Goal: Task Accomplishment & Management: Use online tool/utility

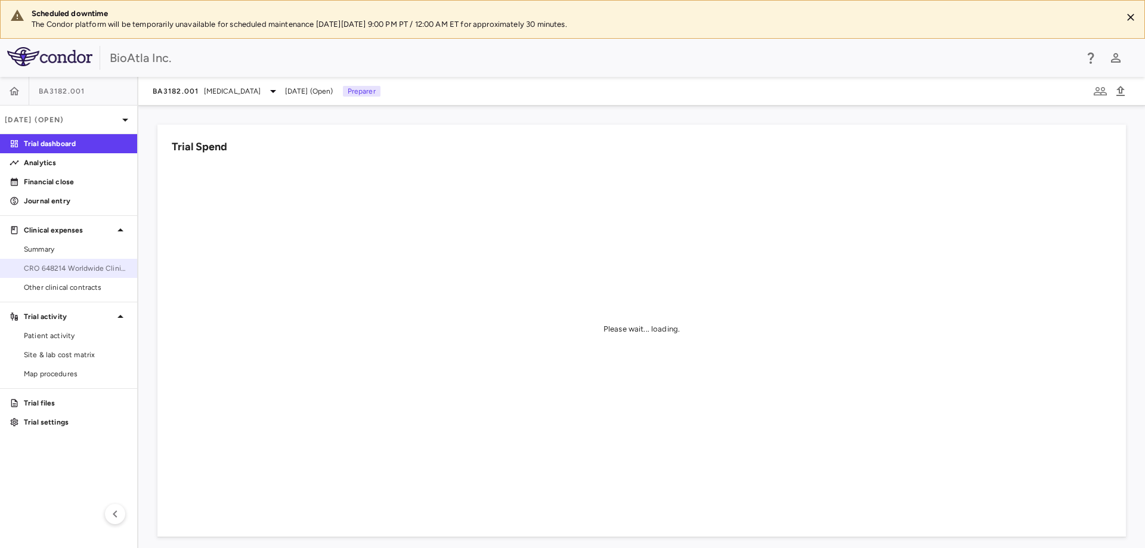
click at [89, 266] on span "CRO 648214 Worldwide Clinical Trials Holdings, Inc." at bounding box center [76, 268] width 104 height 11
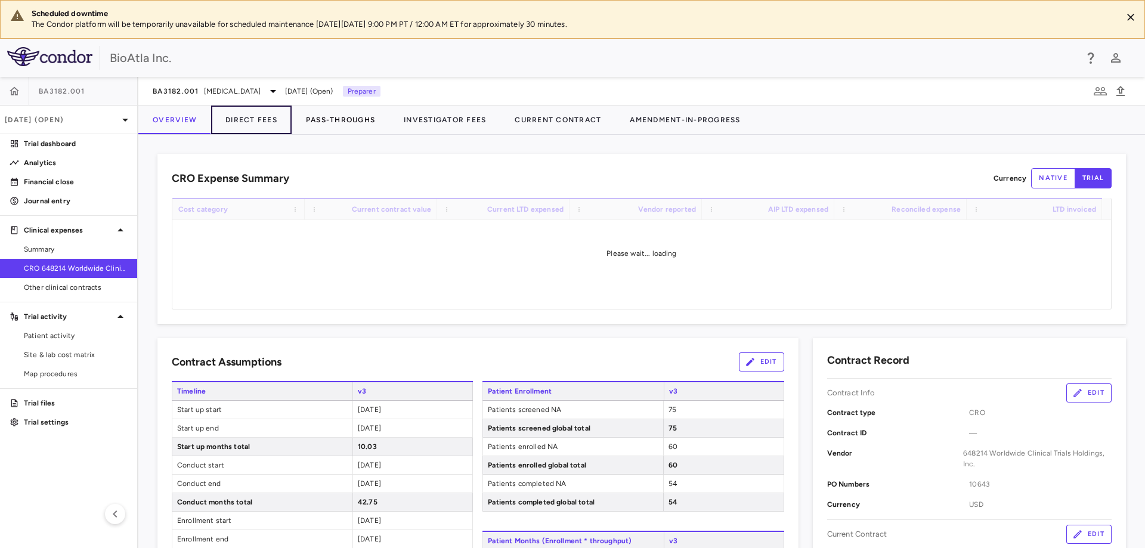
drag, startPoint x: 265, startPoint y: 122, endPoint x: 319, endPoint y: 113, distance: 54.9
click at [265, 122] on button "Direct Fees" at bounding box center [251, 120] width 80 height 29
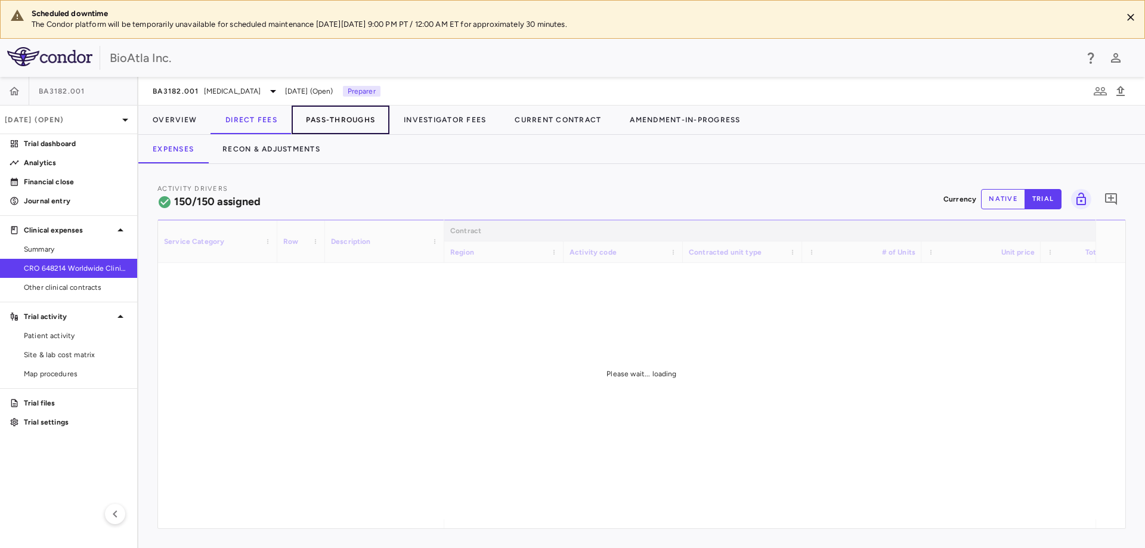
click at [336, 115] on button "Pass-Throughs" at bounding box center [341, 120] width 98 height 29
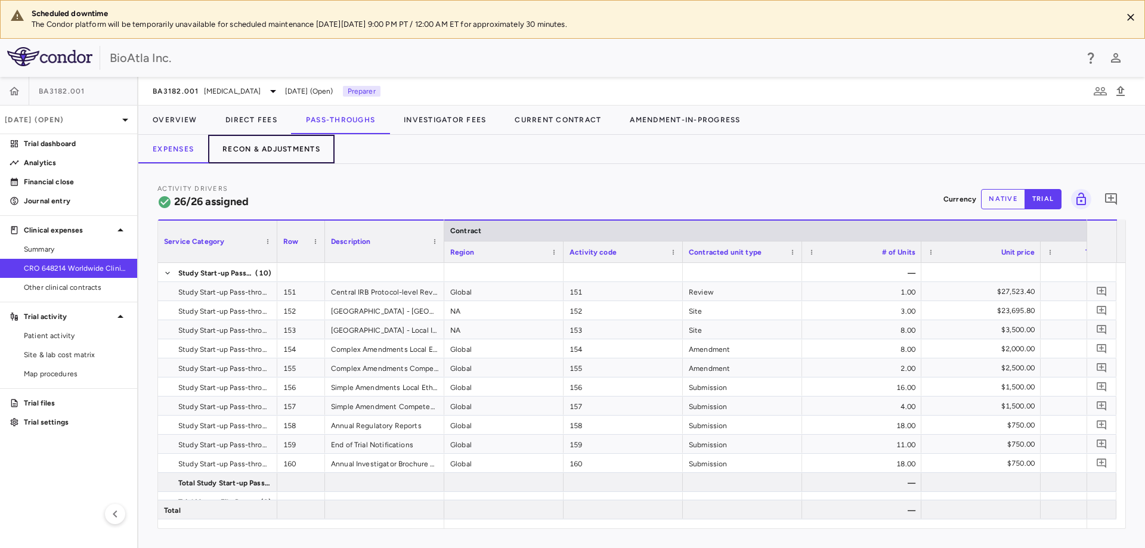
click at [256, 147] on button "Recon & Adjustments" at bounding box center [271, 149] width 126 height 29
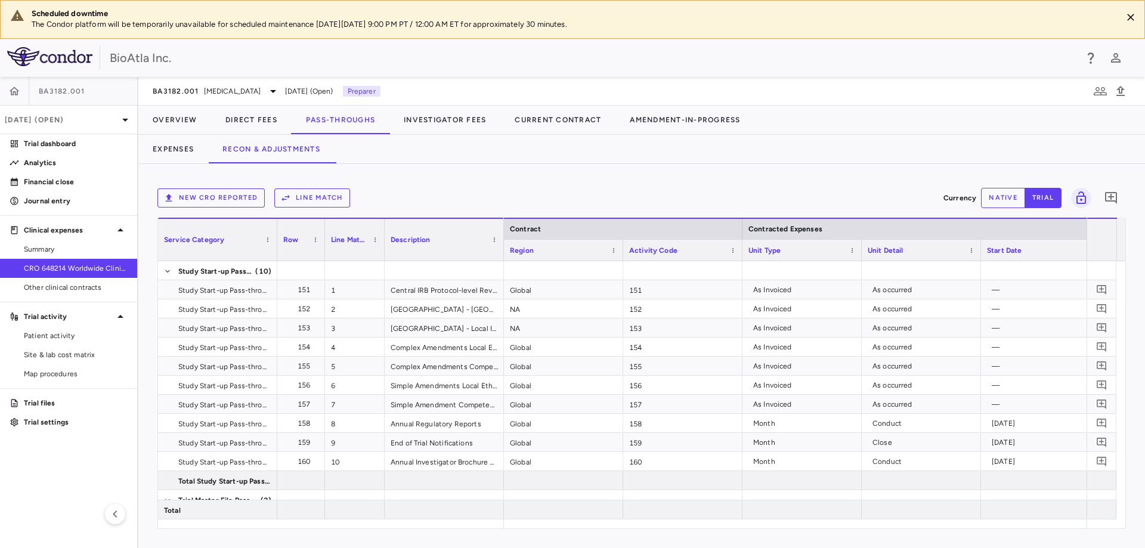
click at [231, 200] on button "New CRO reported" at bounding box center [210, 197] width 107 height 19
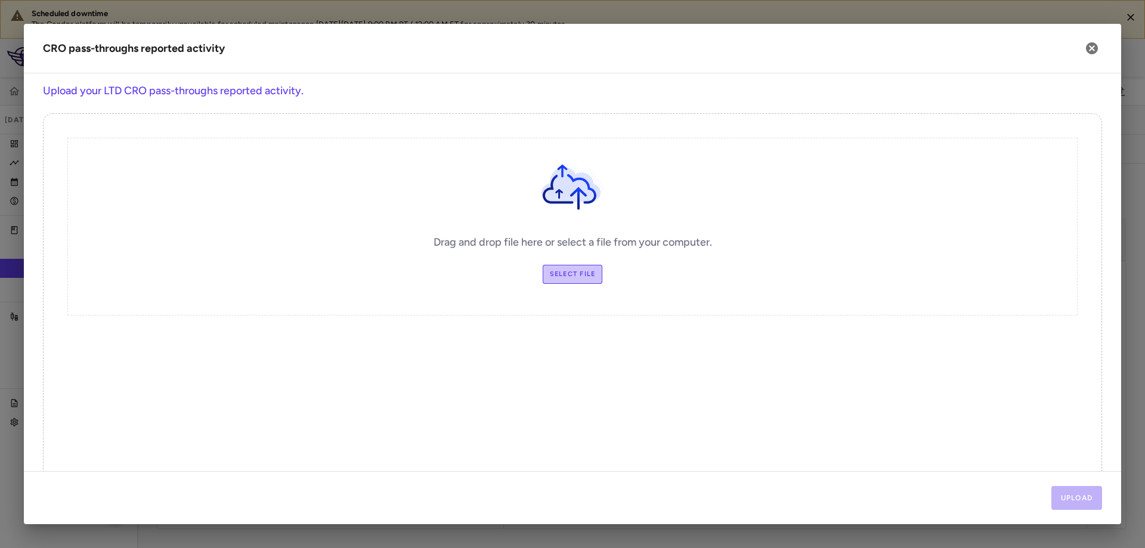
click at [543, 275] on label "Select file" at bounding box center [573, 274] width 60 height 19
click at [0, 0] on input "Select file" at bounding box center [0, 0] width 0 height 0
click at [1087, 501] on button "Upload" at bounding box center [1076, 498] width 51 height 24
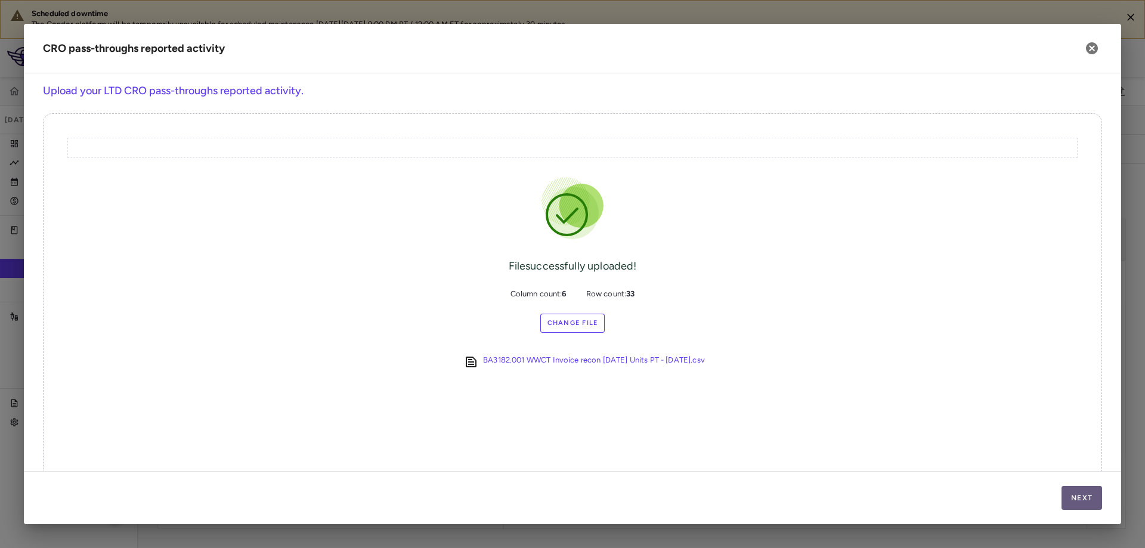
click at [1087, 501] on button "Next" at bounding box center [1081, 498] width 41 height 24
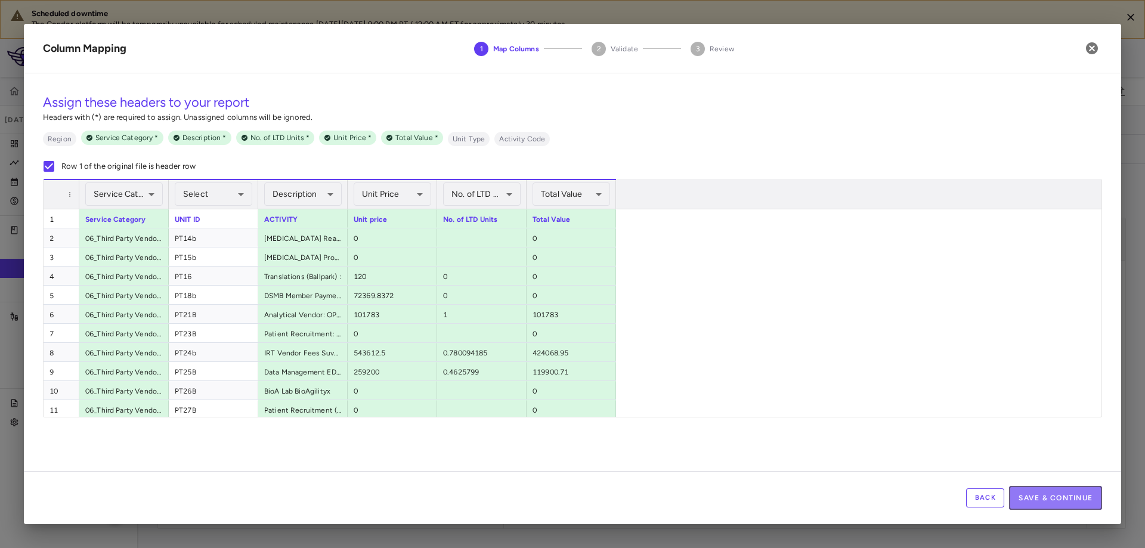
click at [1087, 501] on button "Save & Continue" at bounding box center [1055, 498] width 93 height 24
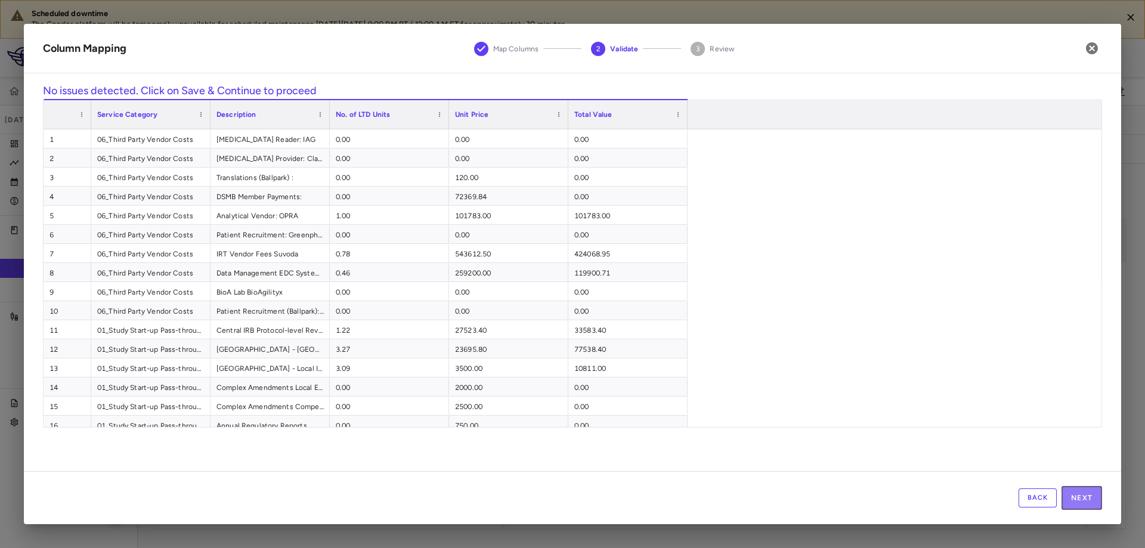
click at [1087, 501] on button "Next" at bounding box center [1081, 498] width 41 height 24
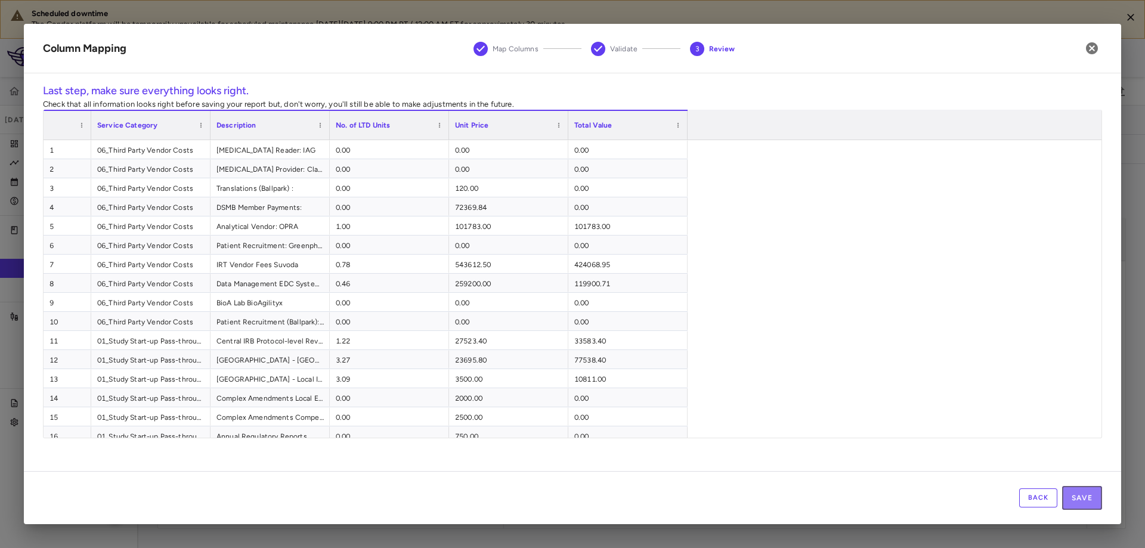
click at [1087, 501] on button "Save" at bounding box center [1082, 498] width 40 height 24
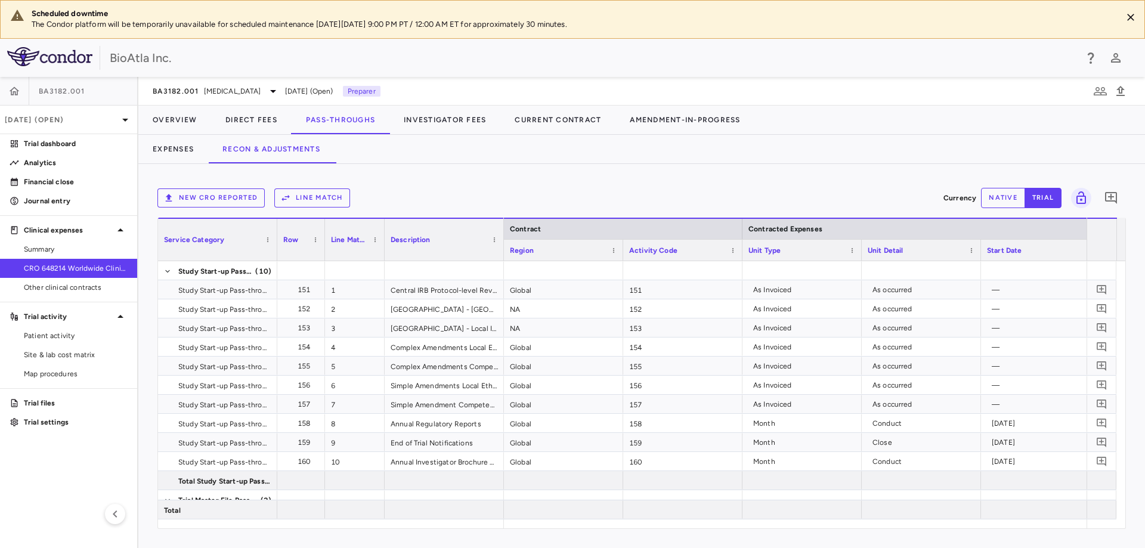
click at [294, 195] on button "Line Match" at bounding box center [312, 197] width 76 height 19
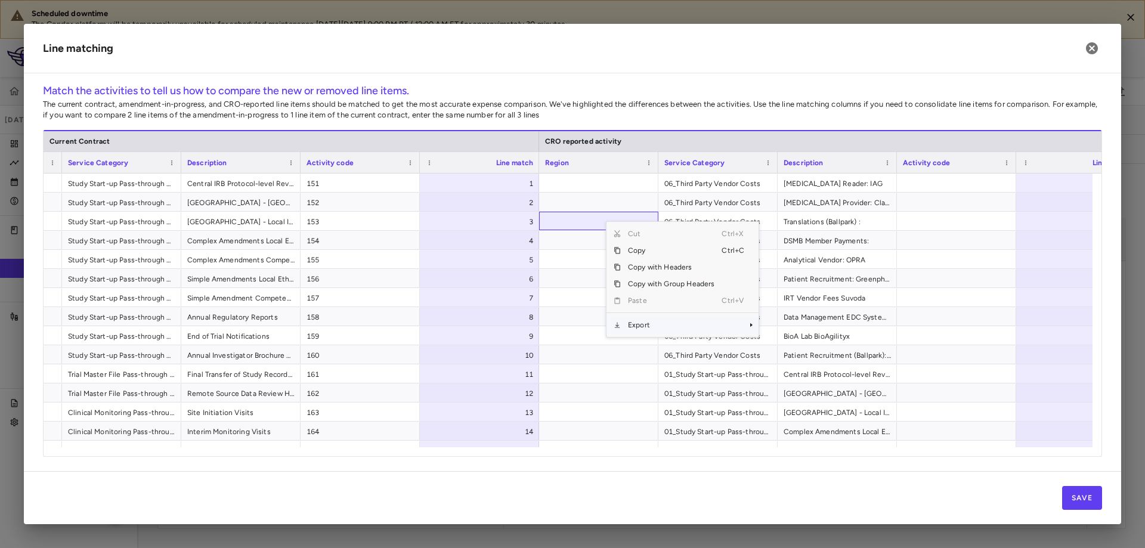
click at [746, 325] on div "Export" at bounding box center [682, 325] width 152 height 17
click at [799, 348] on span "Excel Export" at bounding box center [798, 345] width 56 height 17
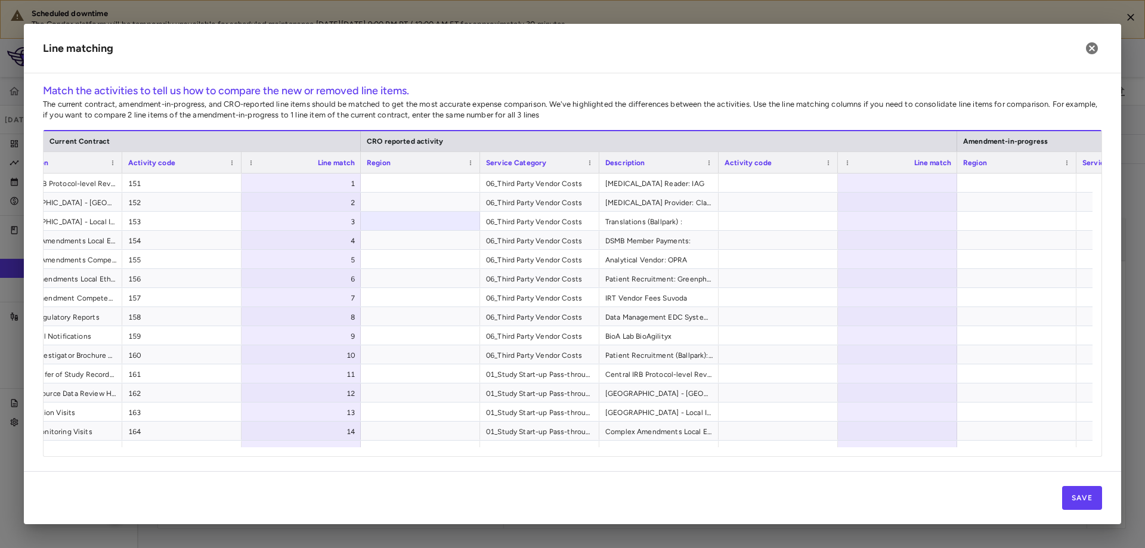
scroll to position [0, 280]
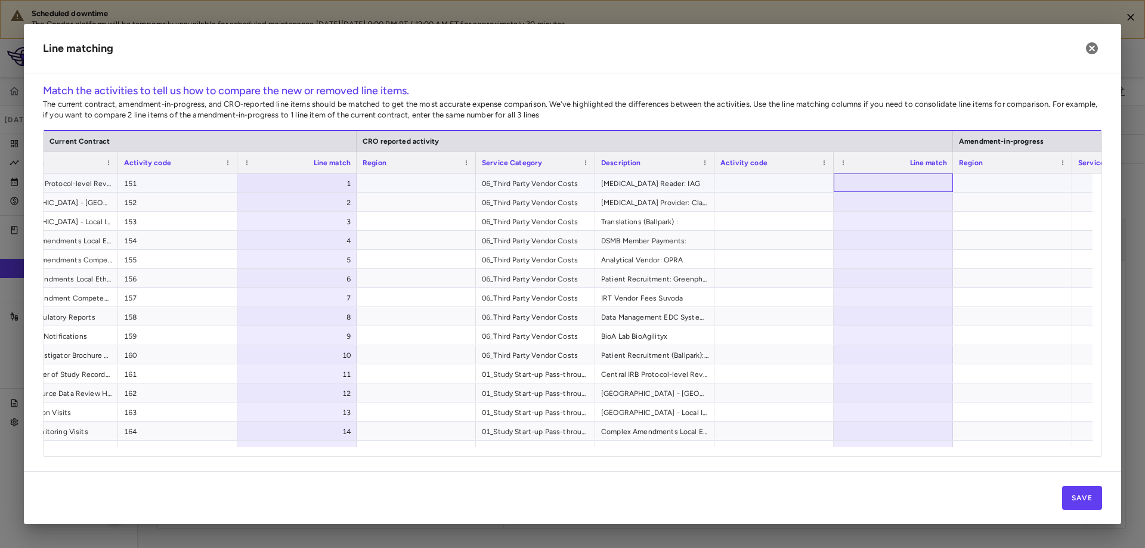
click at [890, 181] on div at bounding box center [892, 182] width 119 height 18
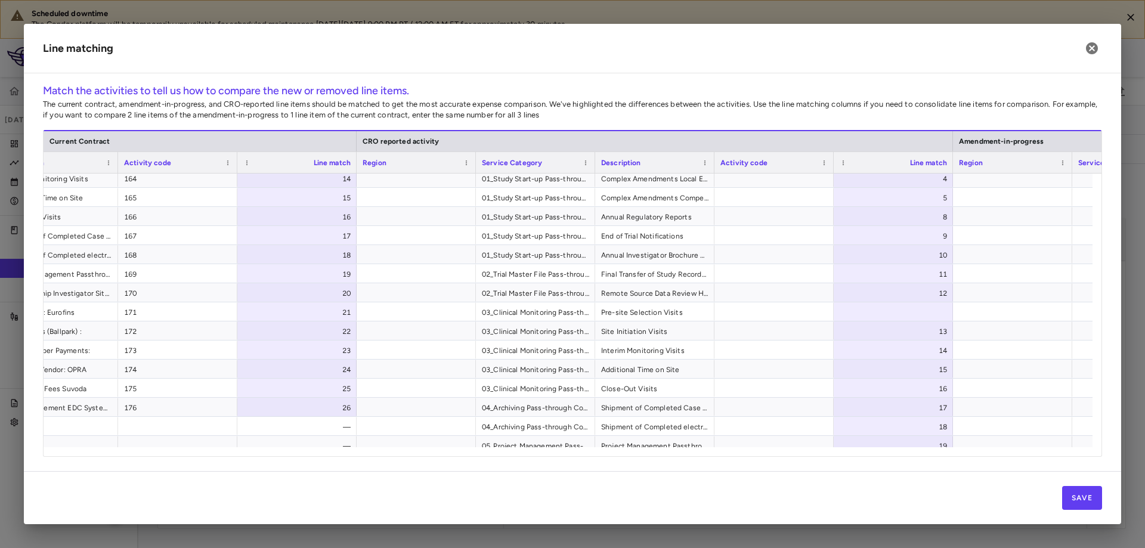
scroll to position [273, 0]
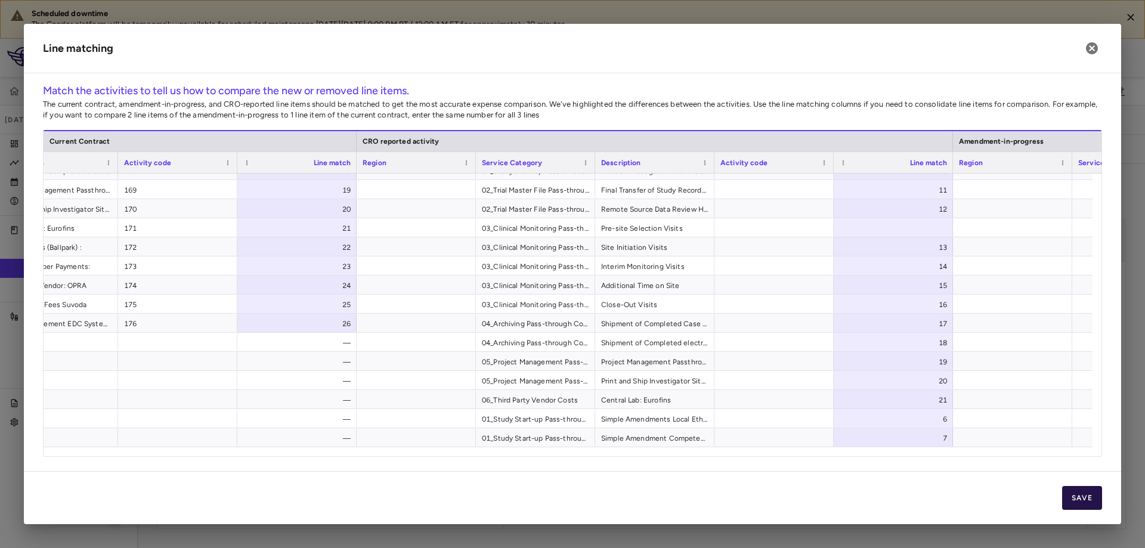
click at [1077, 498] on button "Save" at bounding box center [1082, 498] width 40 height 24
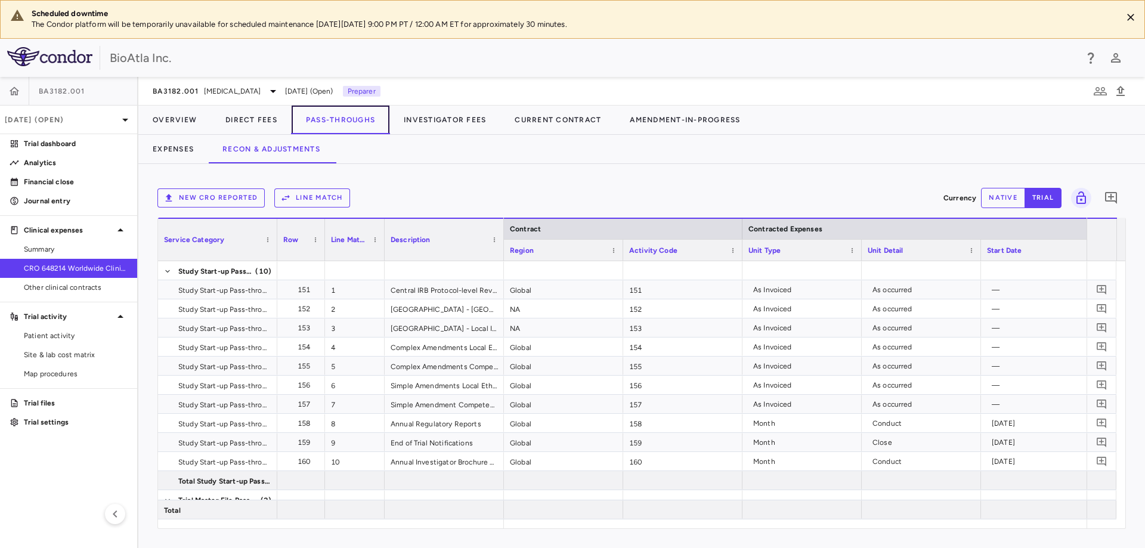
click at [350, 120] on button "Pass-Throughs" at bounding box center [341, 120] width 98 height 29
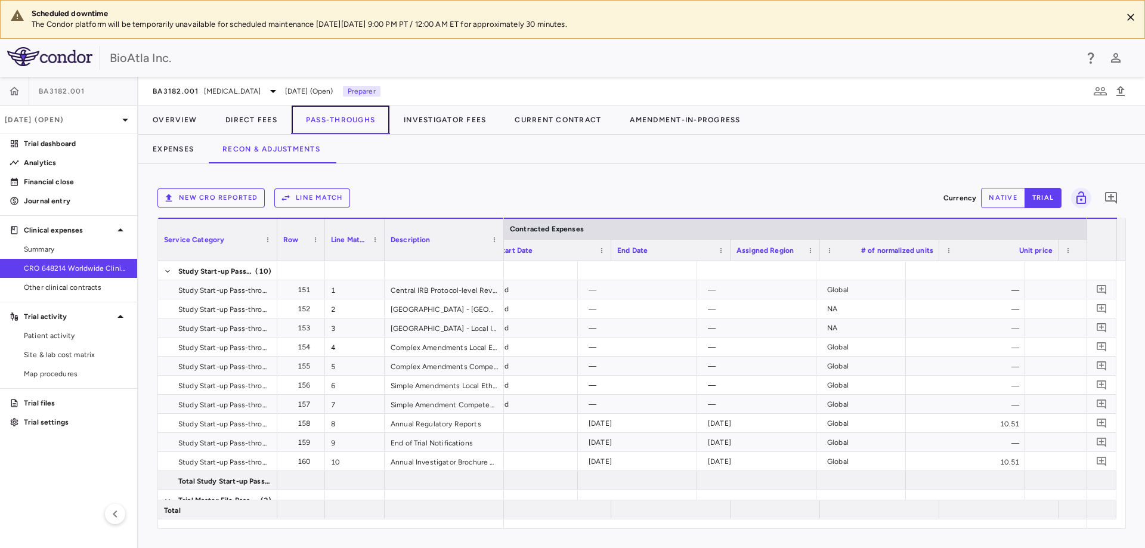
scroll to position [0, 489]
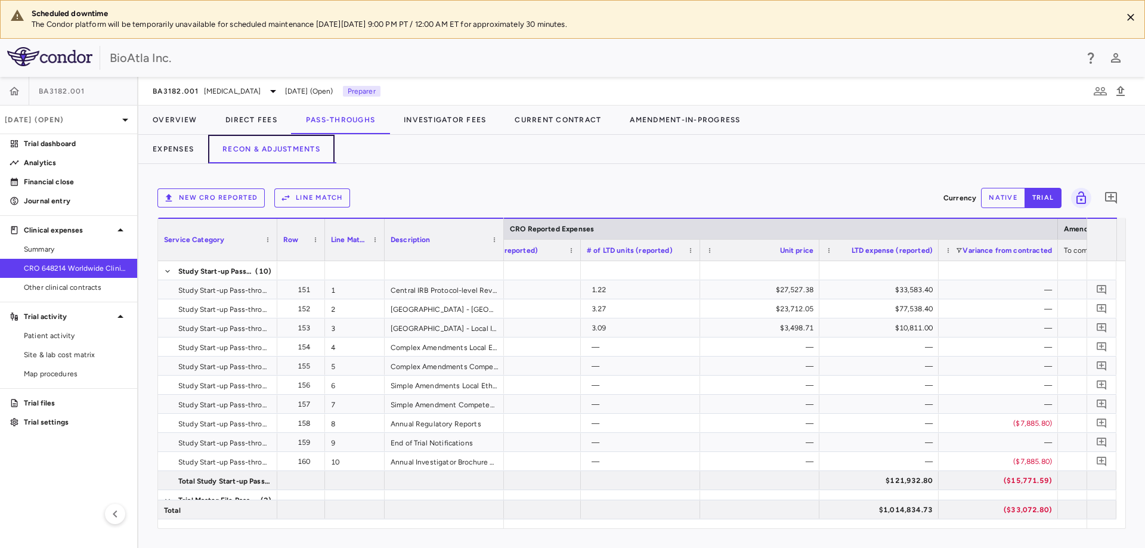
click at [269, 153] on button "Recon & Adjustments" at bounding box center [271, 149] width 126 height 29
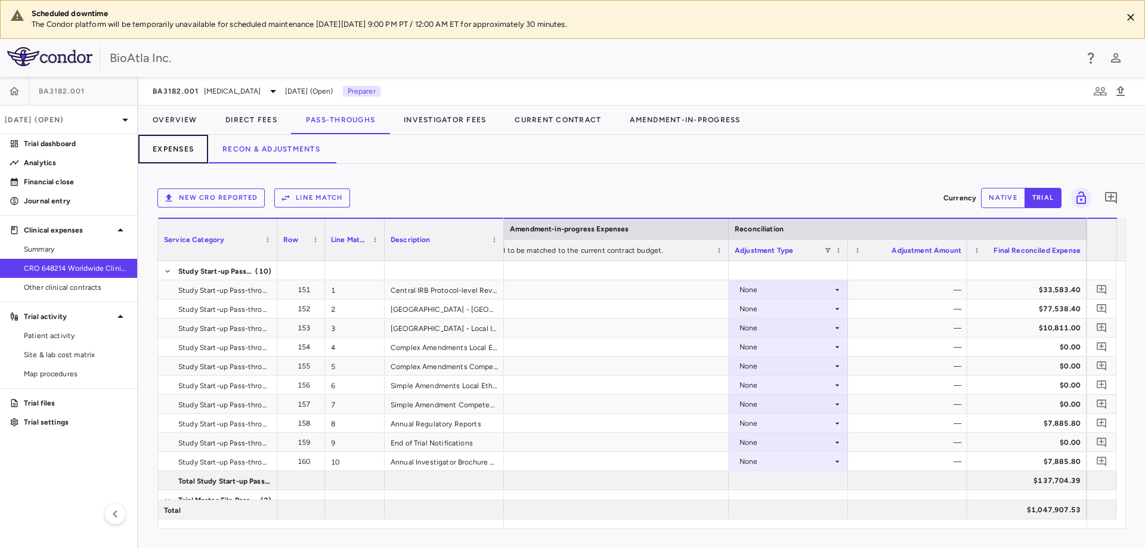
click at [160, 153] on button "Expenses" at bounding box center [173, 149] width 70 height 29
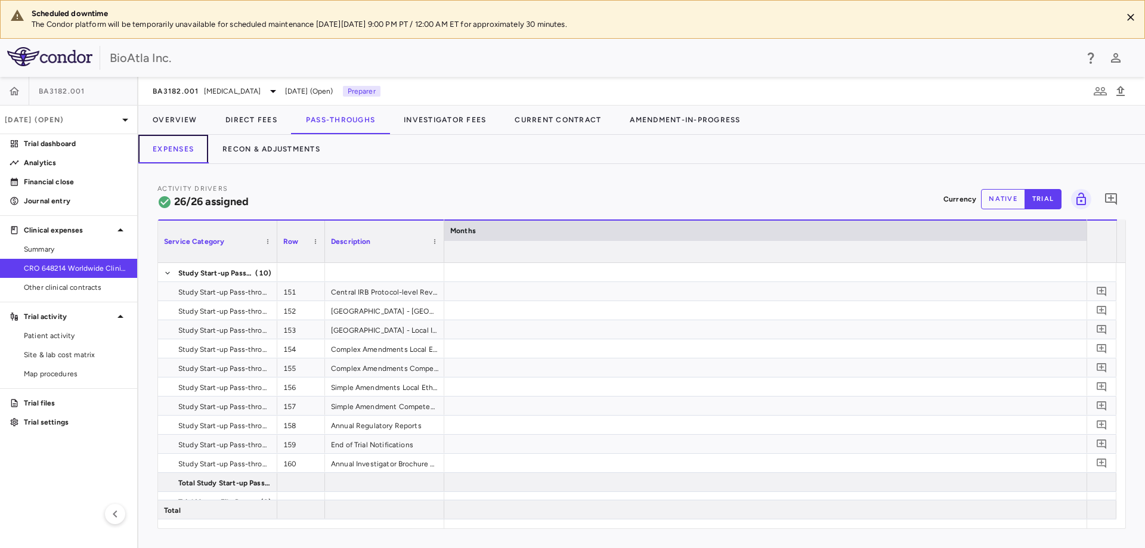
scroll to position [0, 4372]
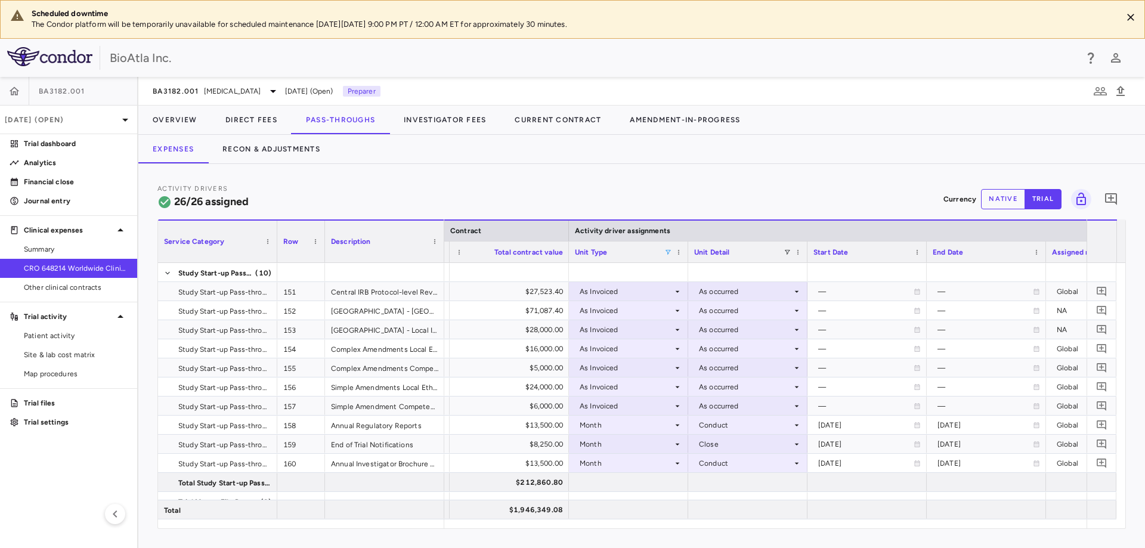
click at [668, 255] on span at bounding box center [667, 252] width 7 height 7
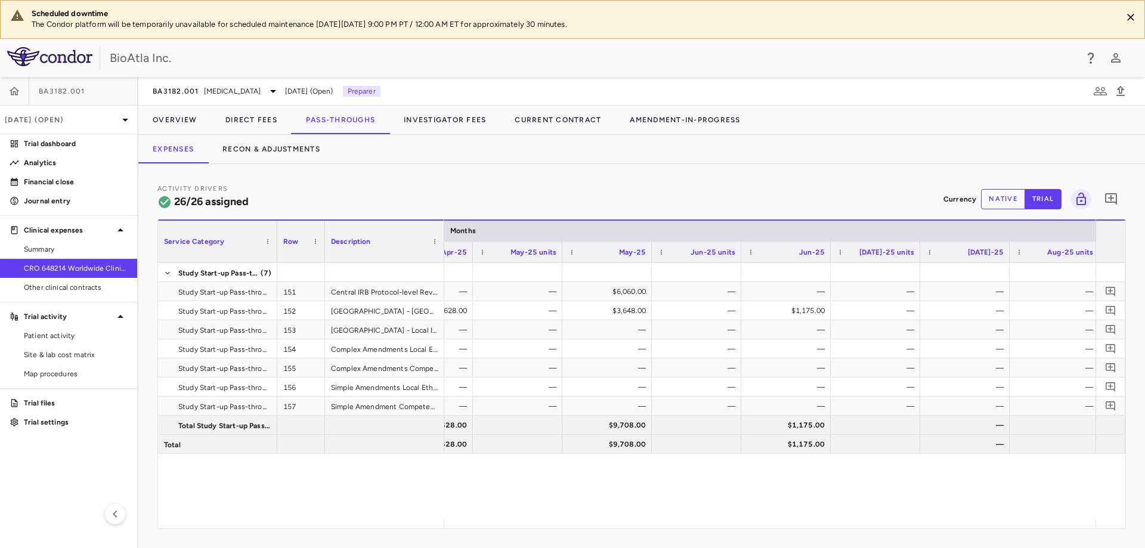
click at [1002, 193] on button "native" at bounding box center [1003, 199] width 44 height 20
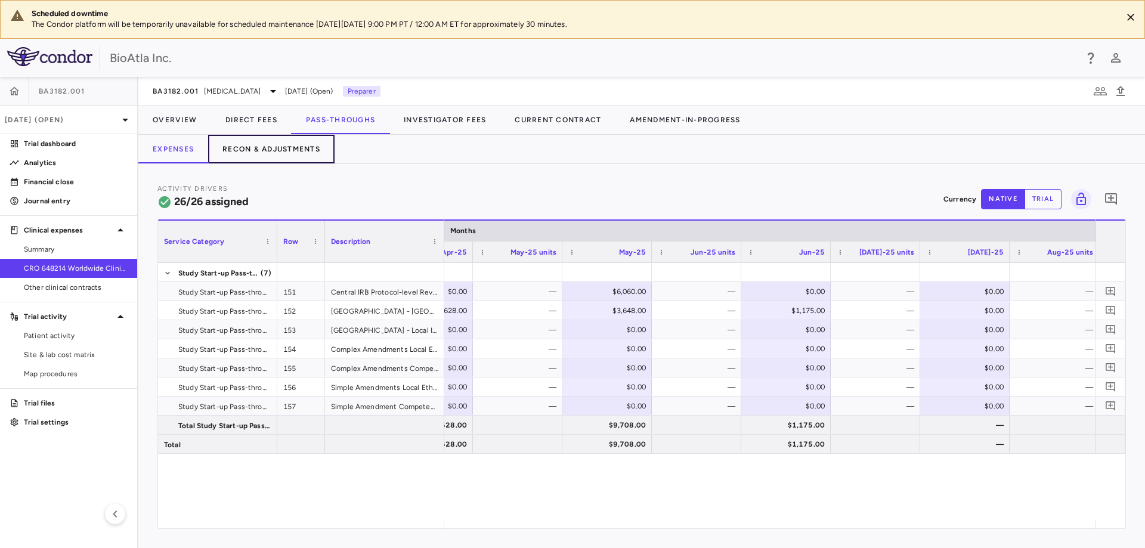
click at [299, 147] on button "Recon & Adjustments" at bounding box center [271, 149] width 126 height 29
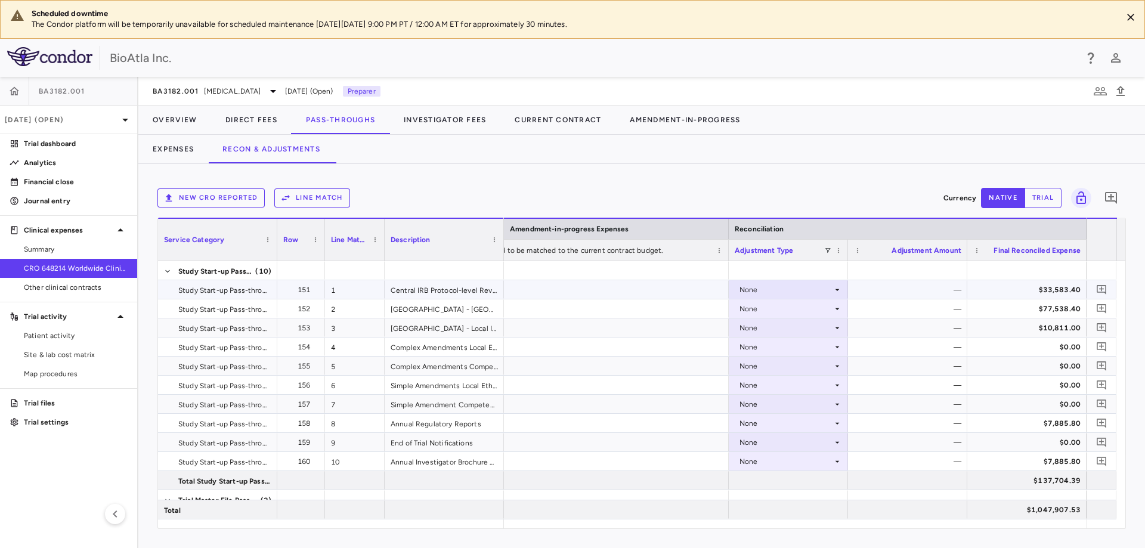
click at [835, 291] on icon at bounding box center [837, 290] width 10 height 10
click at [770, 349] on div "Other" at bounding box center [765, 348] width 25 height 11
click at [918, 290] on div "$0.00" at bounding box center [910, 289] width 103 height 19
click at [929, 293] on div "$0.00" at bounding box center [910, 289] width 103 height 19
click at [833, 326] on icon at bounding box center [837, 328] width 10 height 10
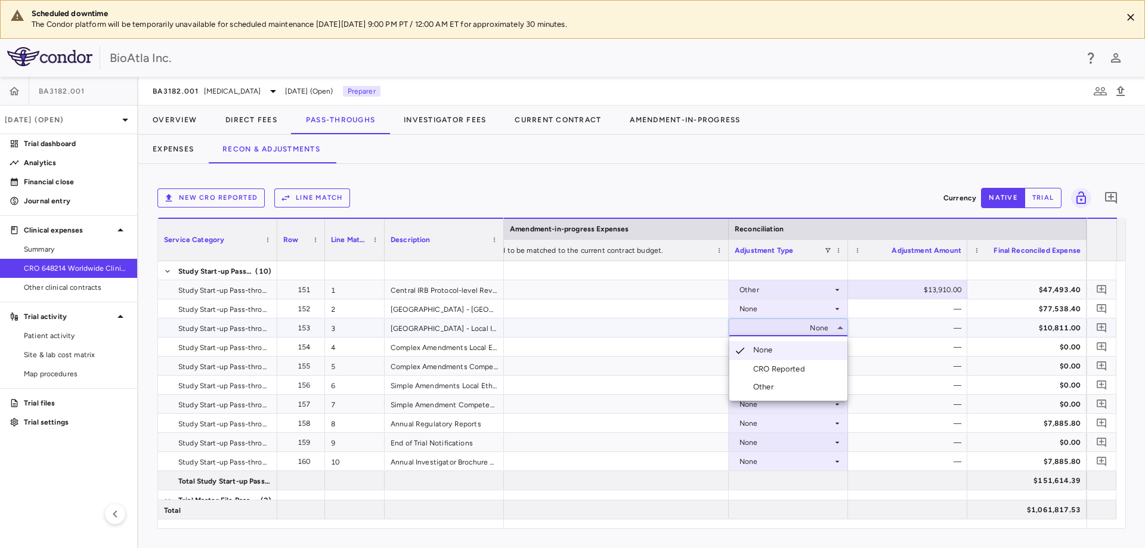
click at [773, 383] on div "Other" at bounding box center [765, 387] width 25 height 11
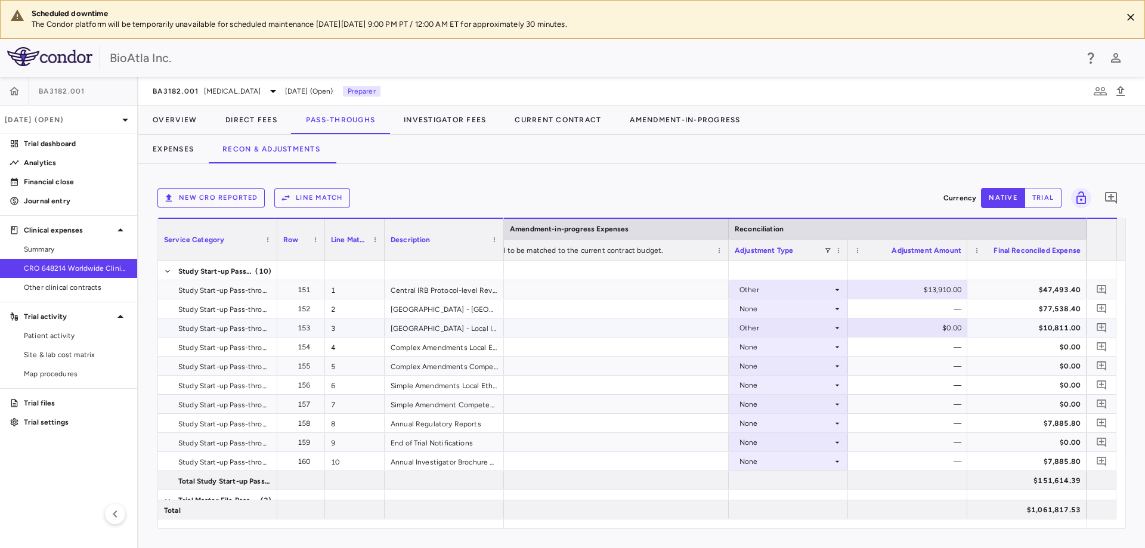
click at [941, 329] on div "$0.00" at bounding box center [910, 327] width 103 height 19
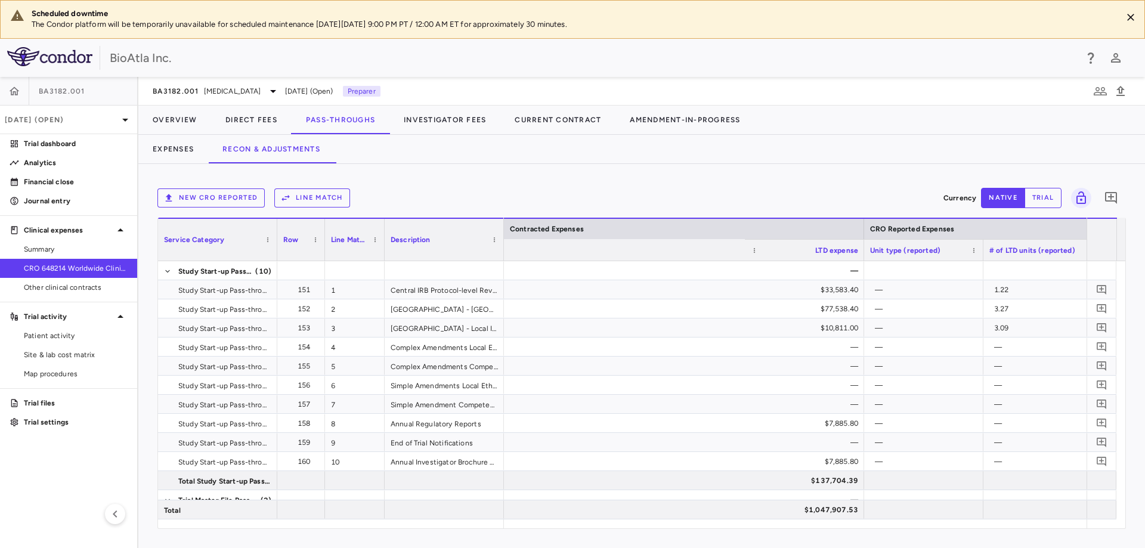
scroll to position [0, 1731]
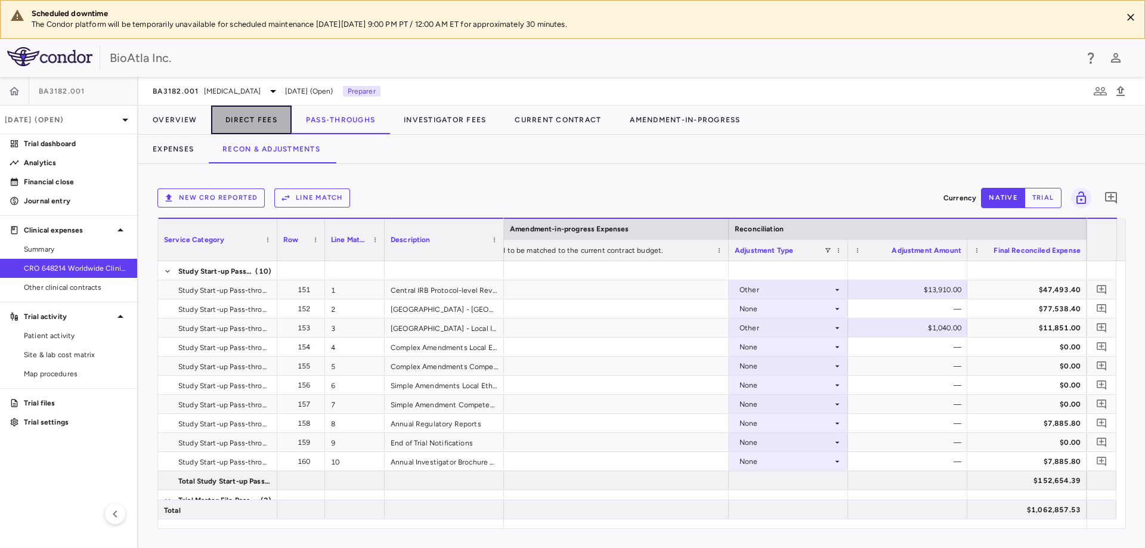
click at [239, 121] on button "Direct Fees" at bounding box center [251, 120] width 80 height 29
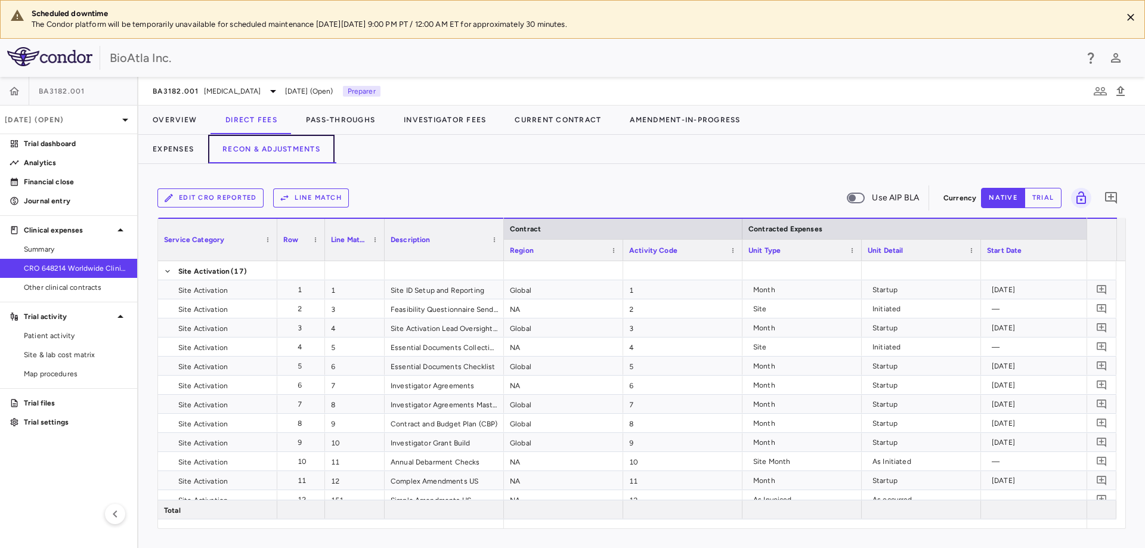
click at [240, 150] on button "Recon & Adjustments" at bounding box center [271, 149] width 126 height 29
click at [207, 191] on button "Edit CRO reported" at bounding box center [210, 197] width 106 height 19
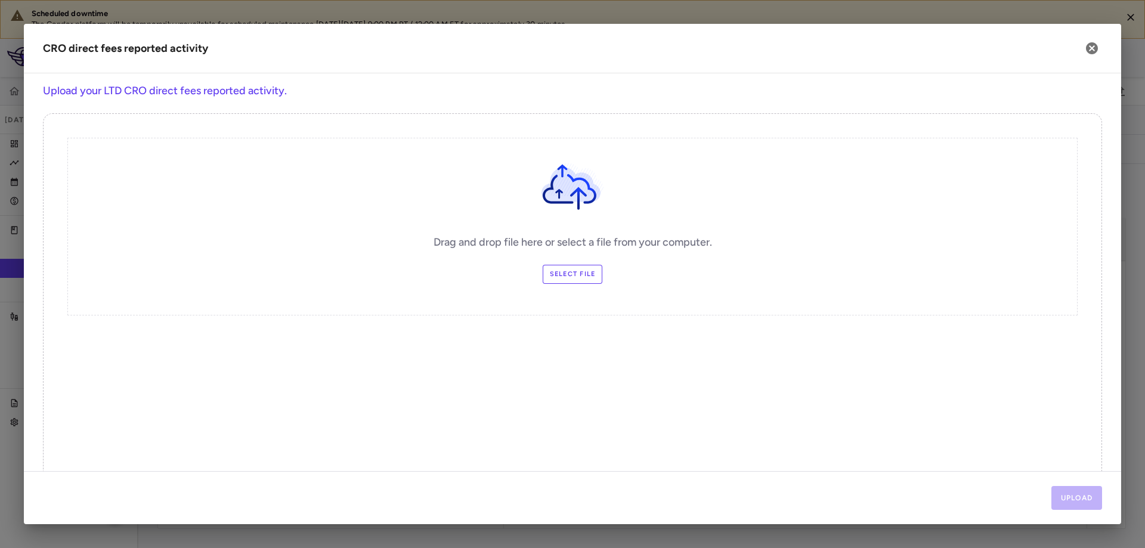
click at [571, 274] on label "Select file" at bounding box center [573, 274] width 60 height 19
click at [0, 0] on input "Select file" at bounding box center [0, 0] width 0 height 0
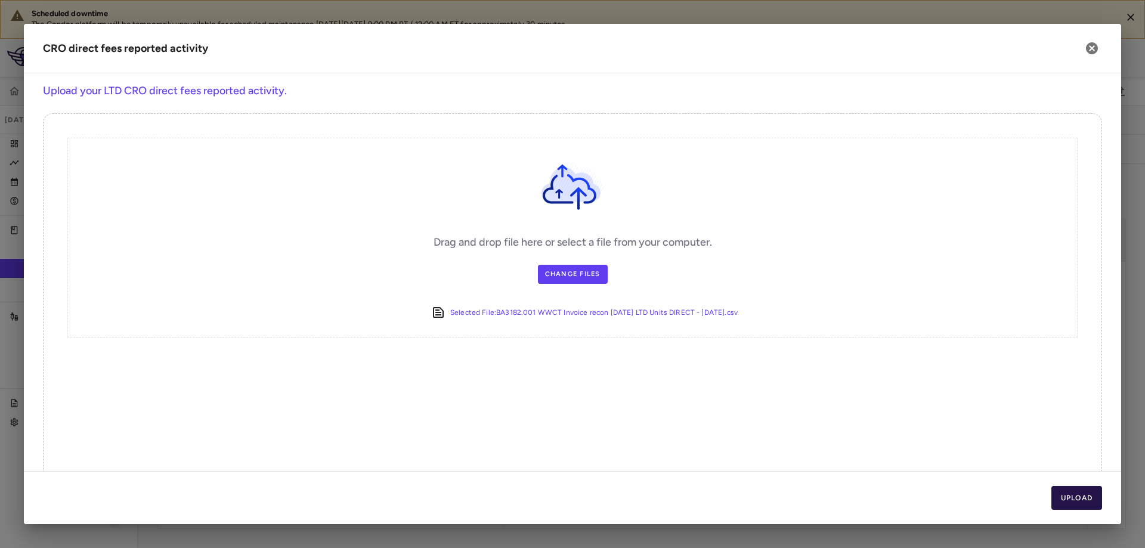
click at [1073, 498] on button "Upload" at bounding box center [1076, 498] width 51 height 24
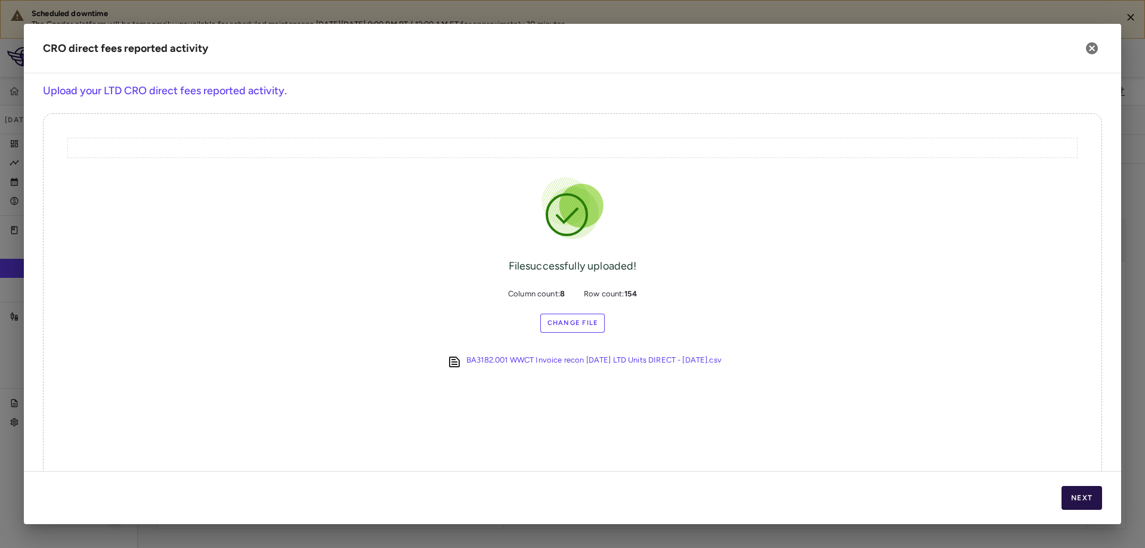
click at [1068, 495] on button "Next" at bounding box center [1081, 498] width 41 height 24
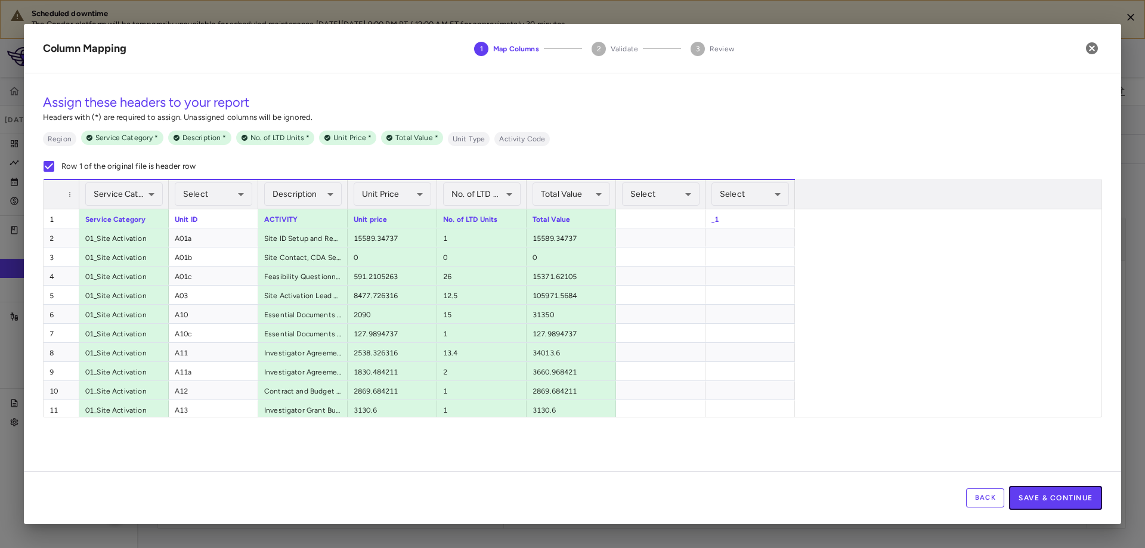
click at [1064, 497] on button "Save & Continue" at bounding box center [1055, 498] width 93 height 24
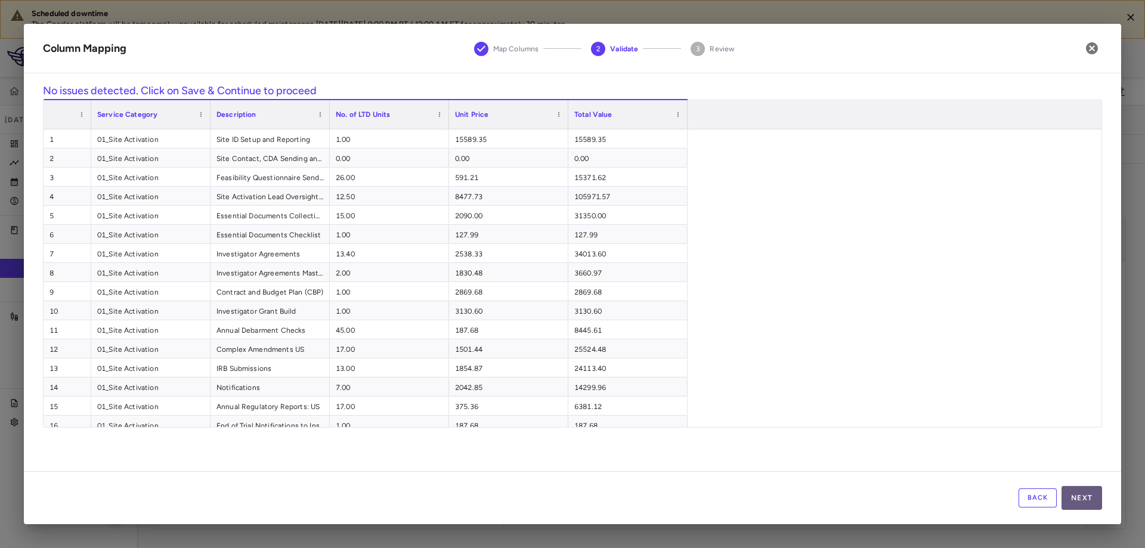
click at [1072, 498] on button "Next" at bounding box center [1081, 498] width 41 height 24
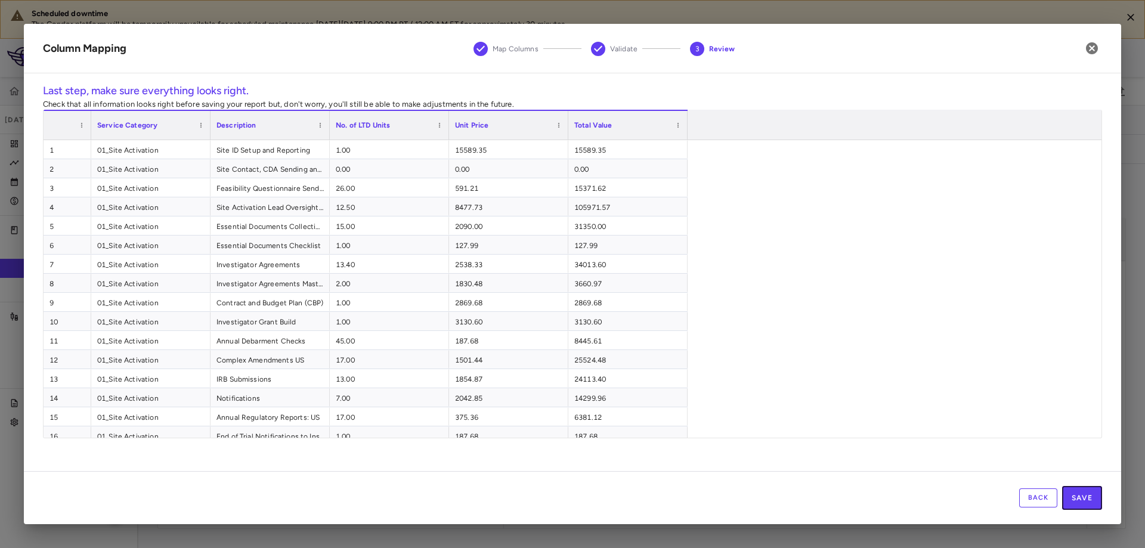
click at [1072, 498] on button "Save" at bounding box center [1082, 498] width 40 height 24
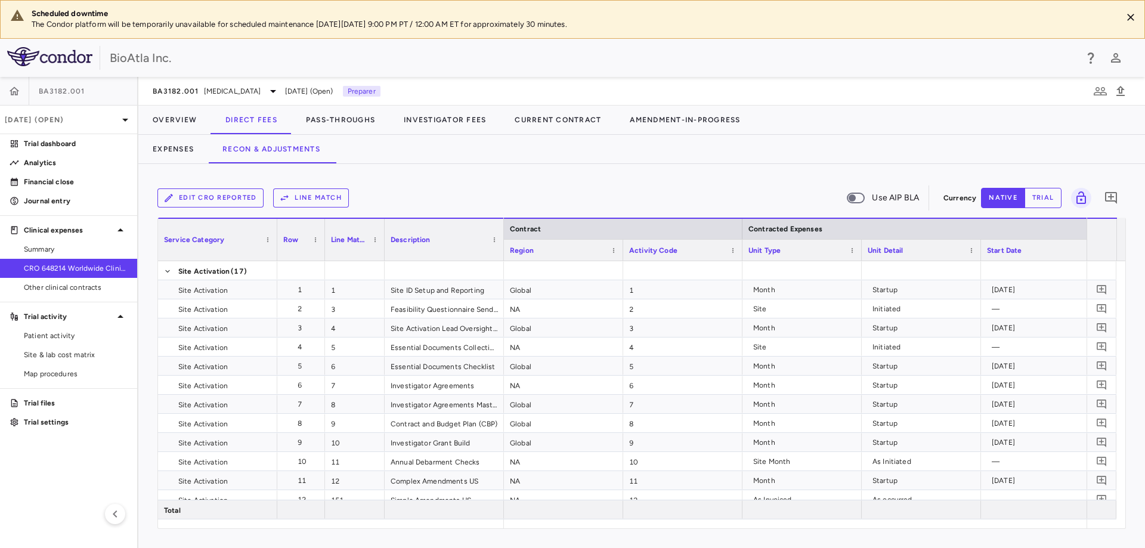
click at [322, 199] on button "Line Match" at bounding box center [311, 197] width 76 height 19
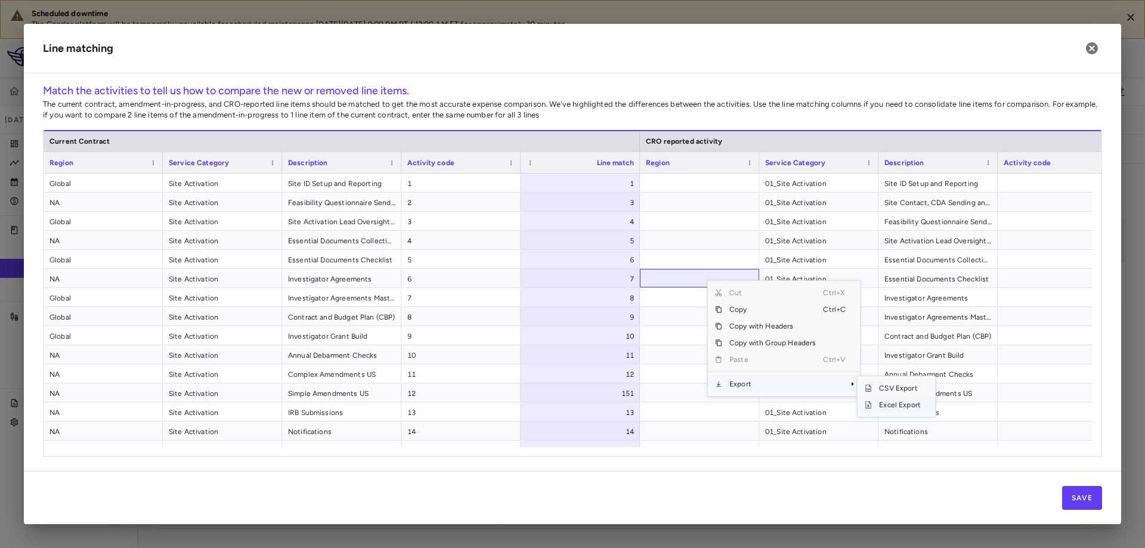
click at [890, 406] on span "Excel Export" at bounding box center [900, 404] width 56 height 17
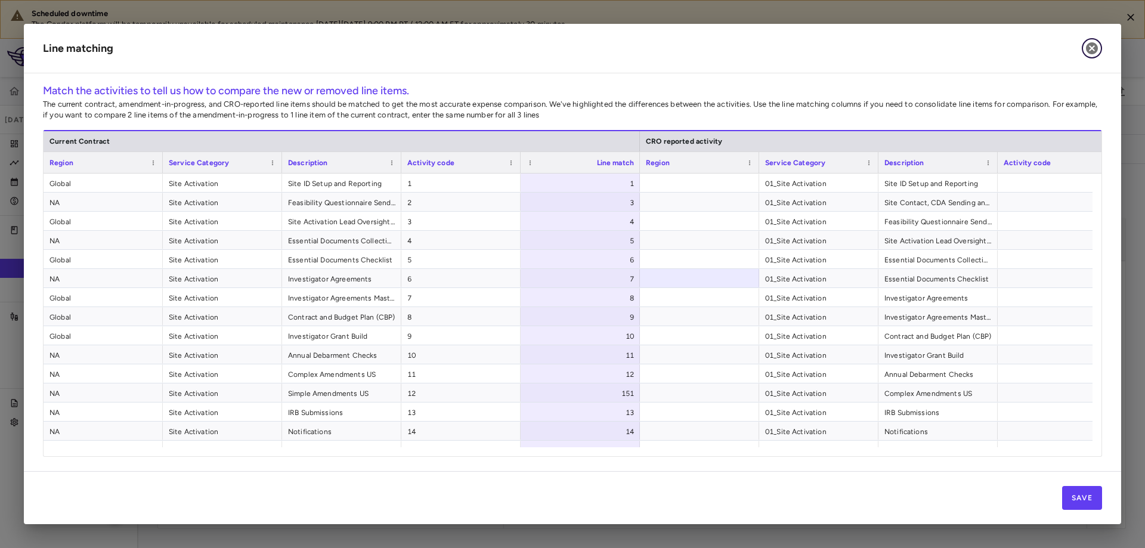
click at [1090, 49] on icon "button" at bounding box center [1091, 48] width 14 height 14
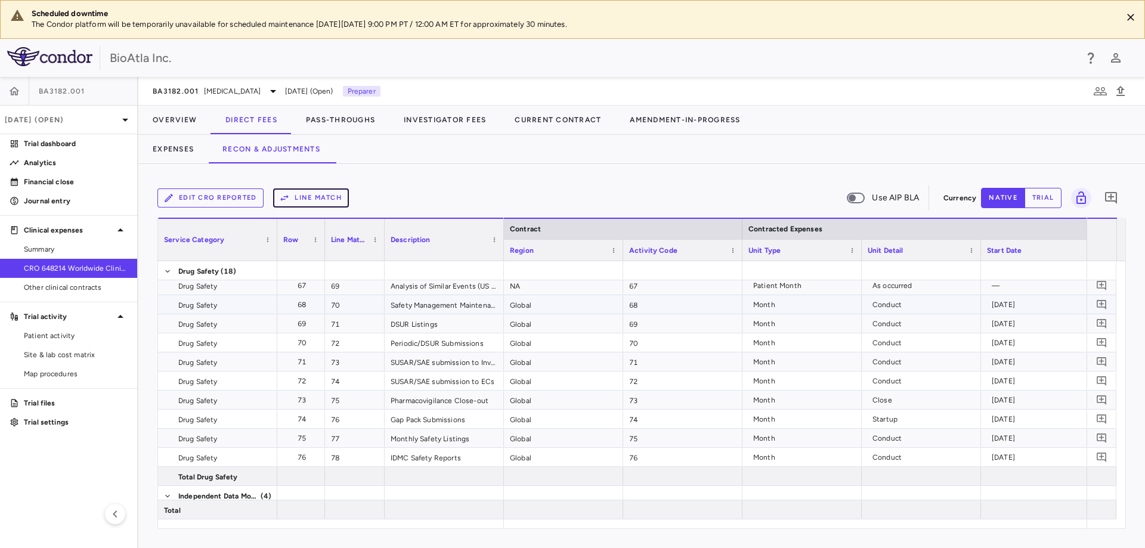
scroll to position [1502, 0]
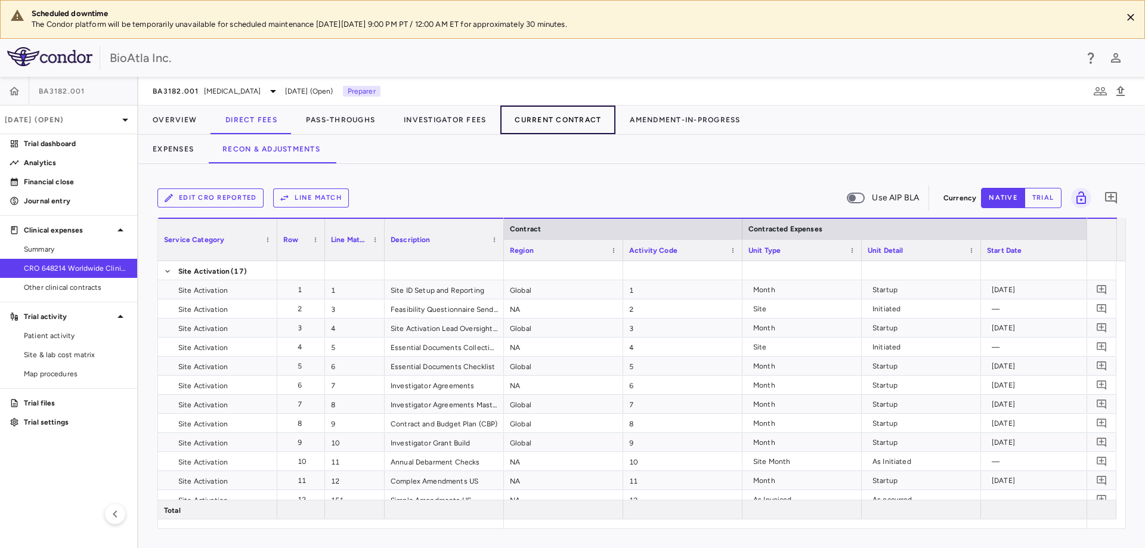
click at [551, 116] on button "Current Contract" at bounding box center [557, 120] width 115 height 29
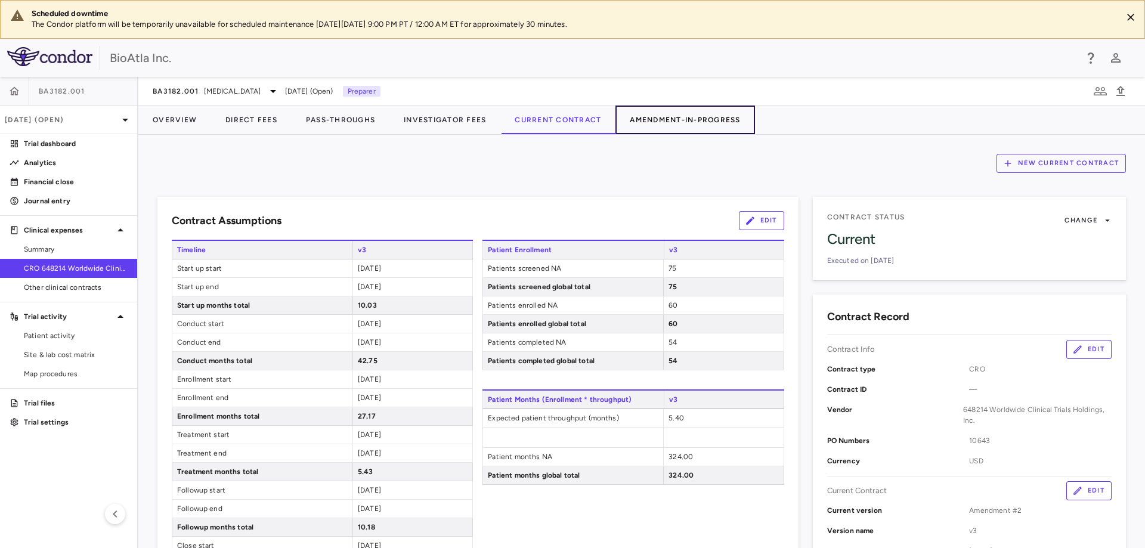
click at [669, 120] on button "Amendment-In-Progress" at bounding box center [684, 120] width 139 height 29
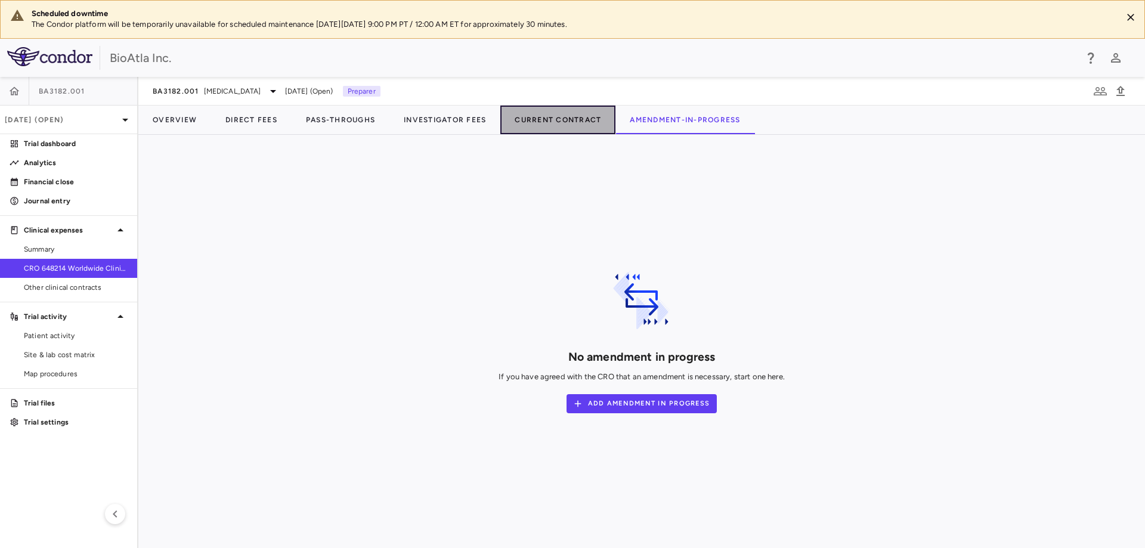
click at [525, 112] on button "Current Contract" at bounding box center [557, 120] width 115 height 29
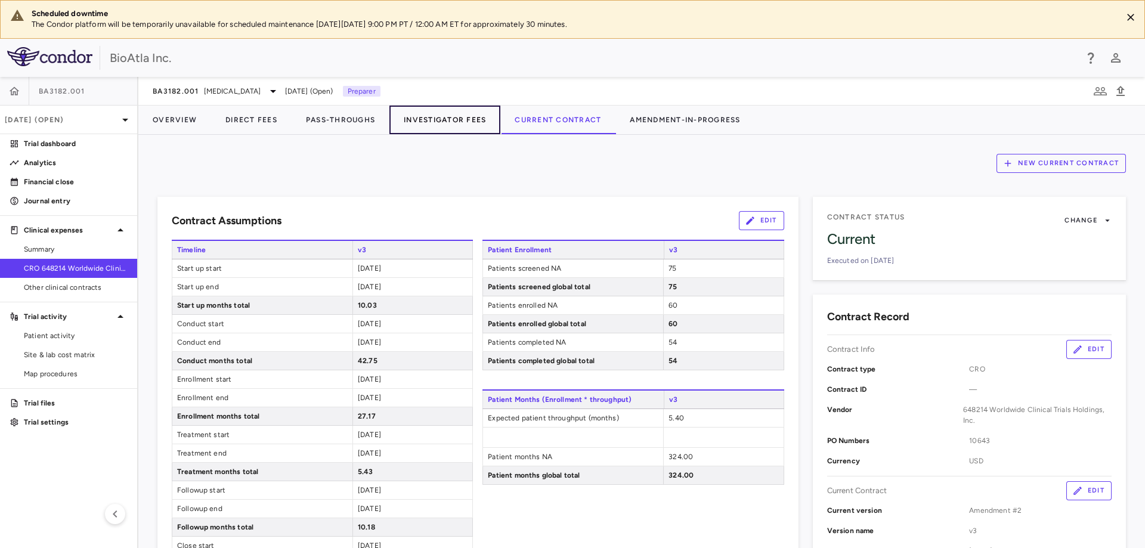
click at [441, 115] on button "Investigator Fees" at bounding box center [444, 120] width 111 height 29
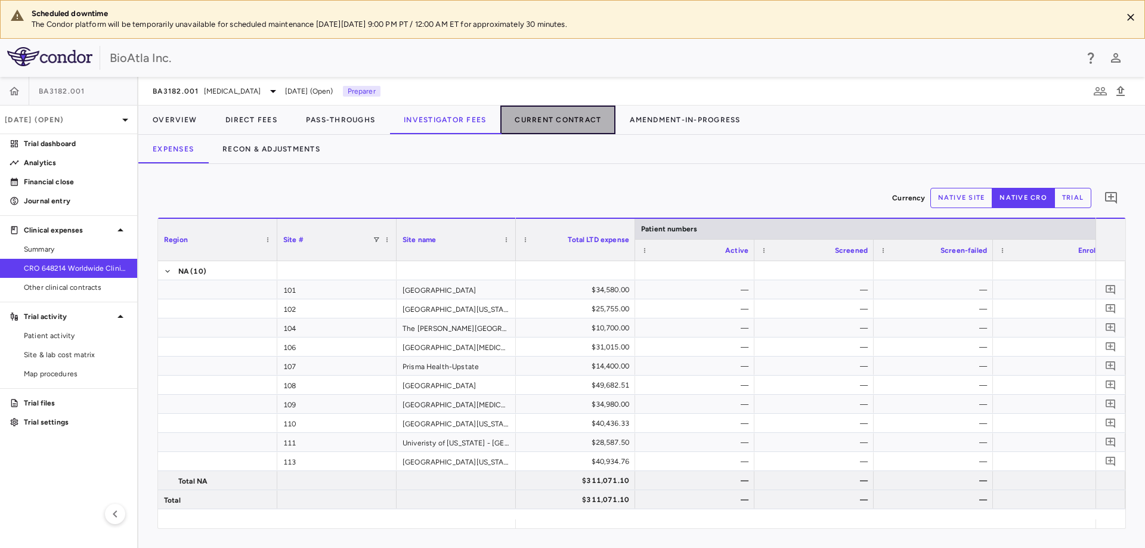
click at [545, 119] on button "Current Contract" at bounding box center [557, 120] width 115 height 29
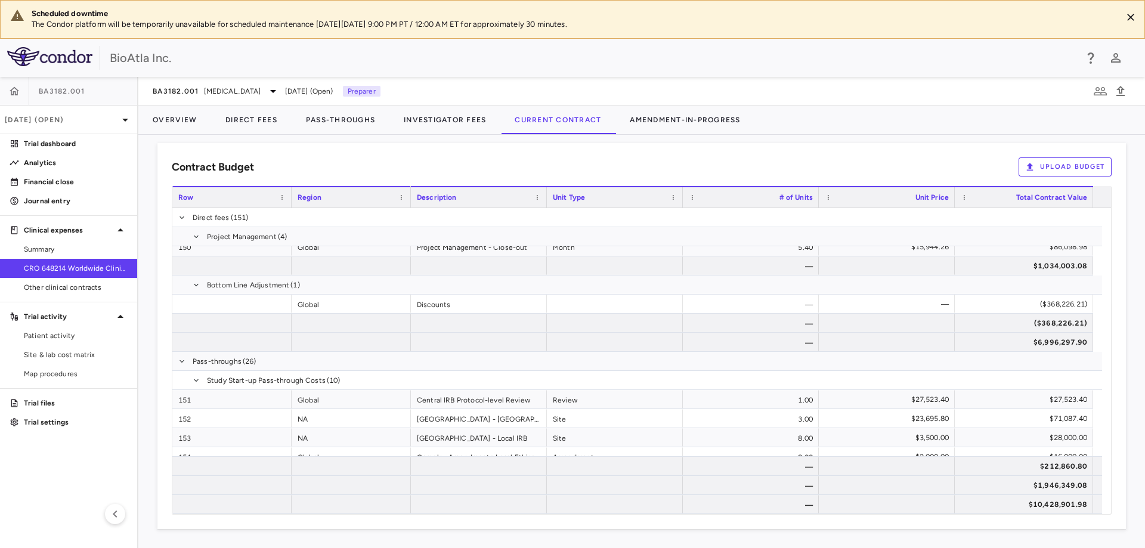
scroll to position [3169, 0]
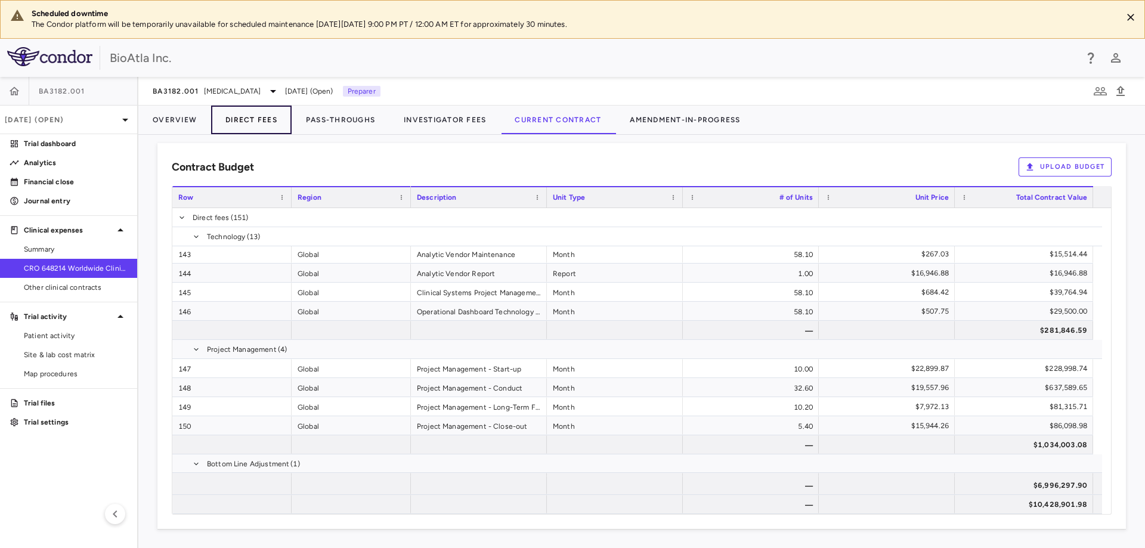
click at [280, 120] on button "Direct Fees" at bounding box center [251, 120] width 80 height 29
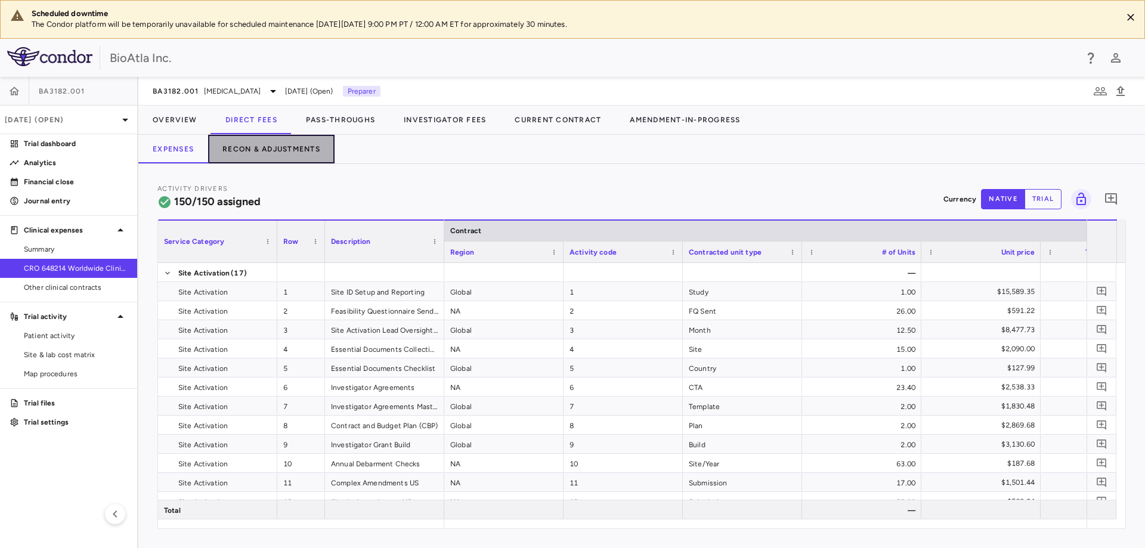
click at [289, 150] on button "Recon & Adjustments" at bounding box center [271, 149] width 126 height 29
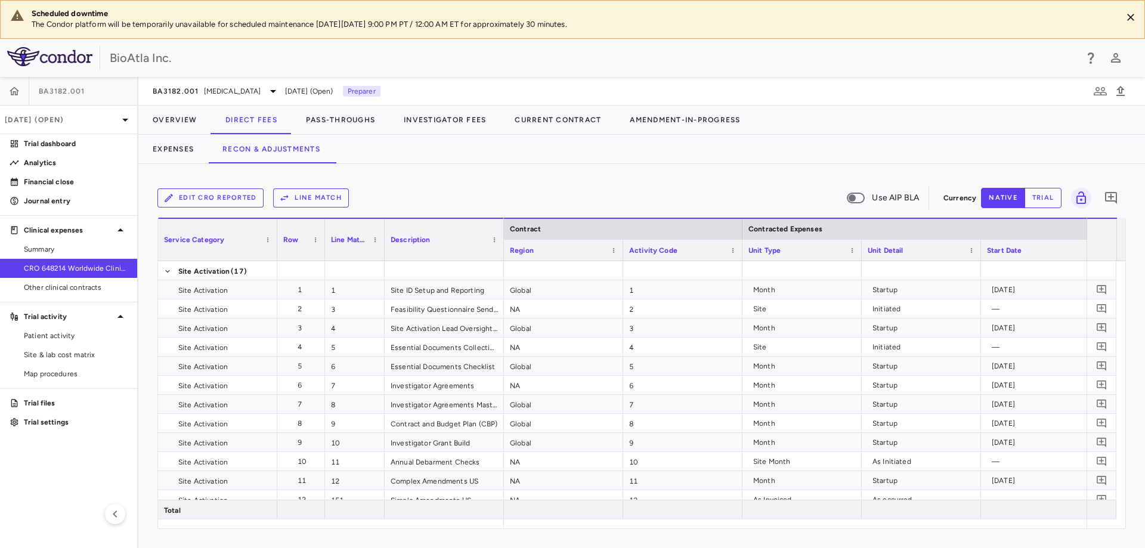
click at [312, 197] on button "Line Match" at bounding box center [311, 197] width 76 height 19
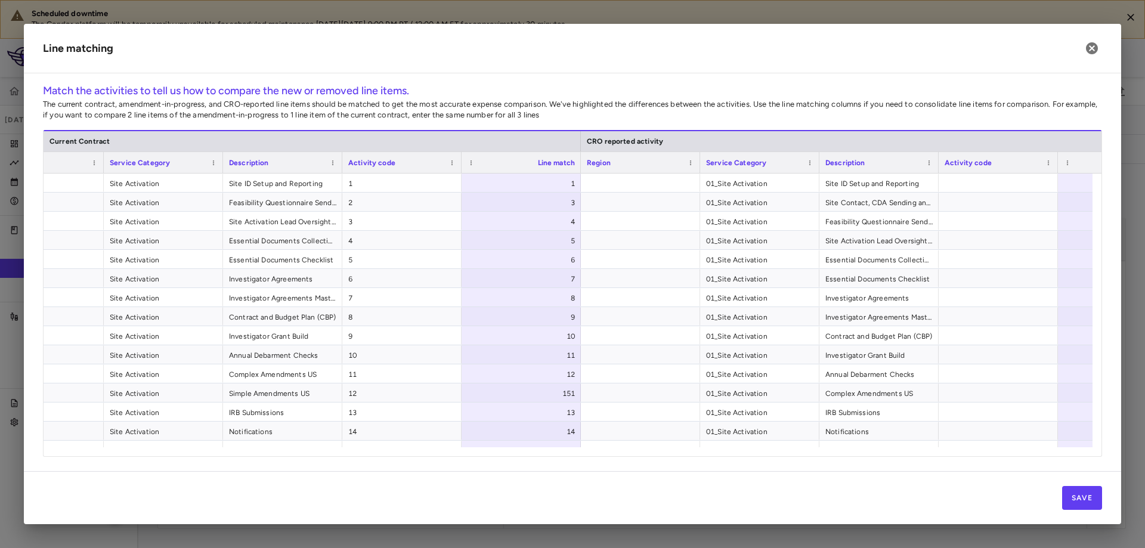
scroll to position [0, 119]
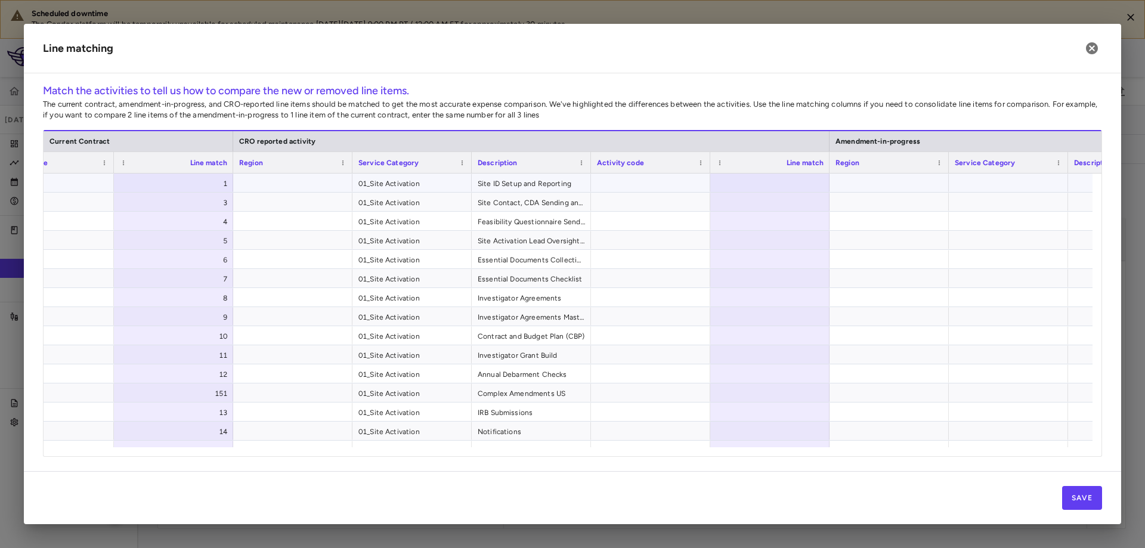
click at [807, 178] on div at bounding box center [769, 182] width 119 height 18
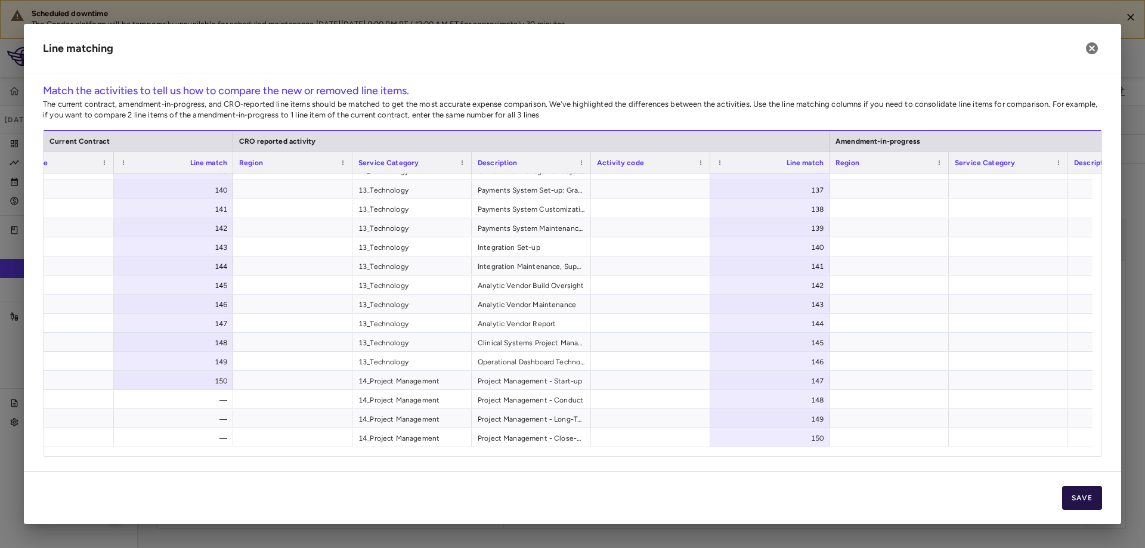
click at [1079, 497] on button "Save" at bounding box center [1082, 498] width 40 height 24
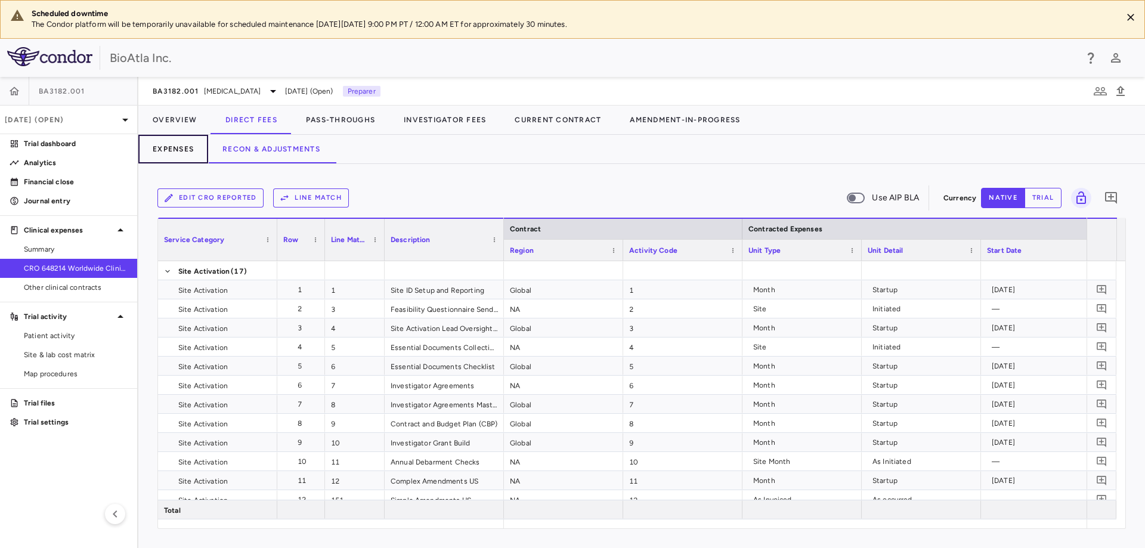
click at [174, 150] on button "Expenses" at bounding box center [173, 149] width 70 height 29
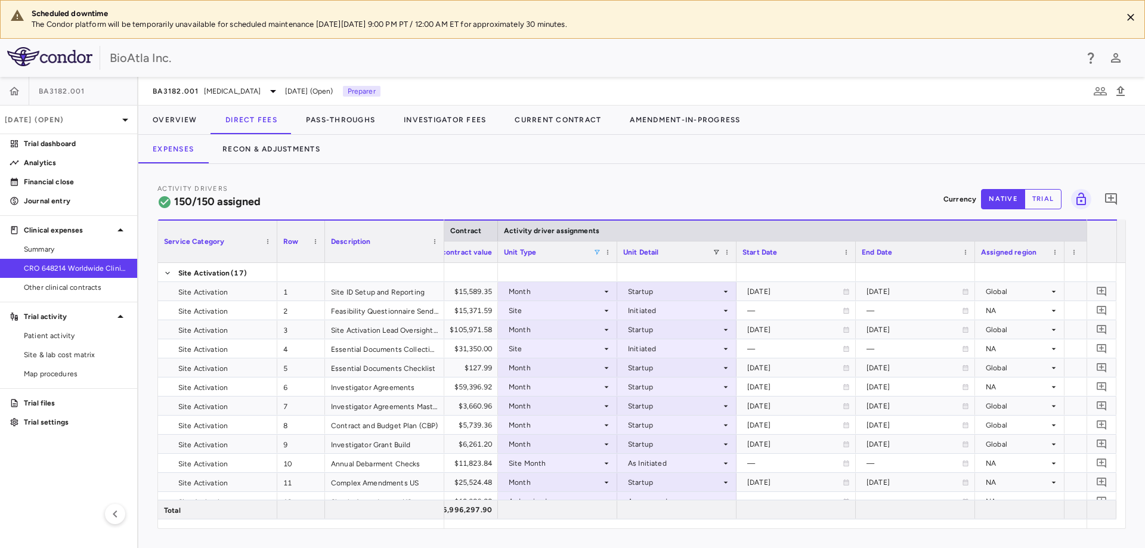
click at [595, 252] on span at bounding box center [596, 252] width 7 height 7
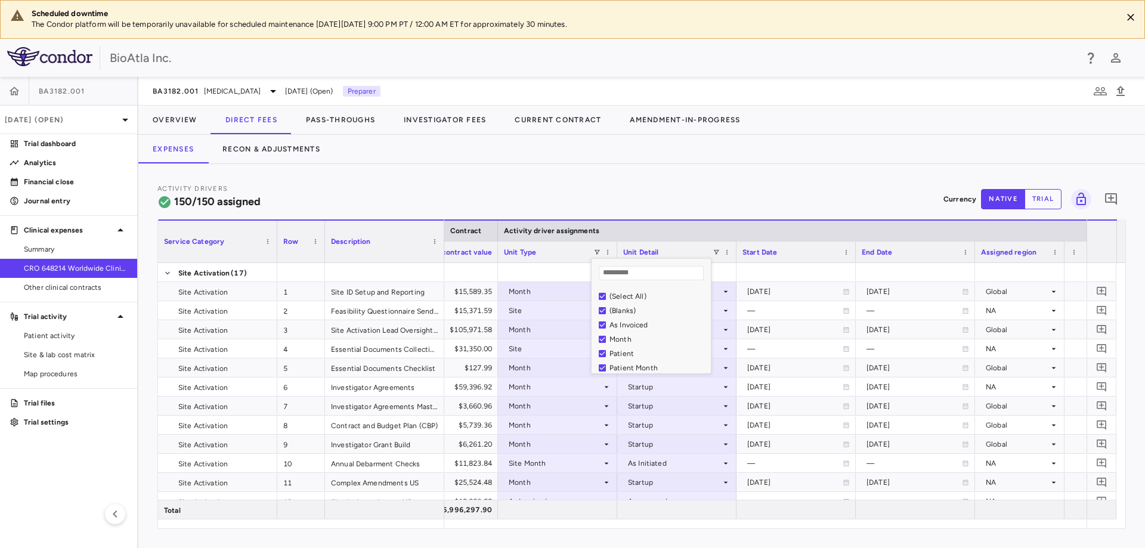
click at [606, 298] on div "(Select All)" at bounding box center [655, 296] width 112 height 14
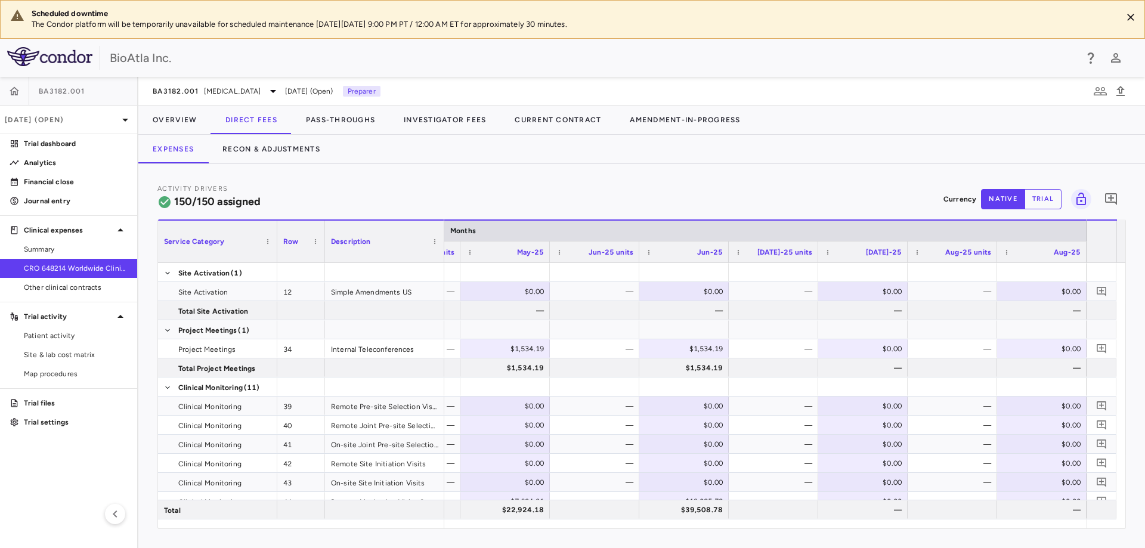
click at [1040, 199] on button "trial" at bounding box center [1042, 199] width 37 height 20
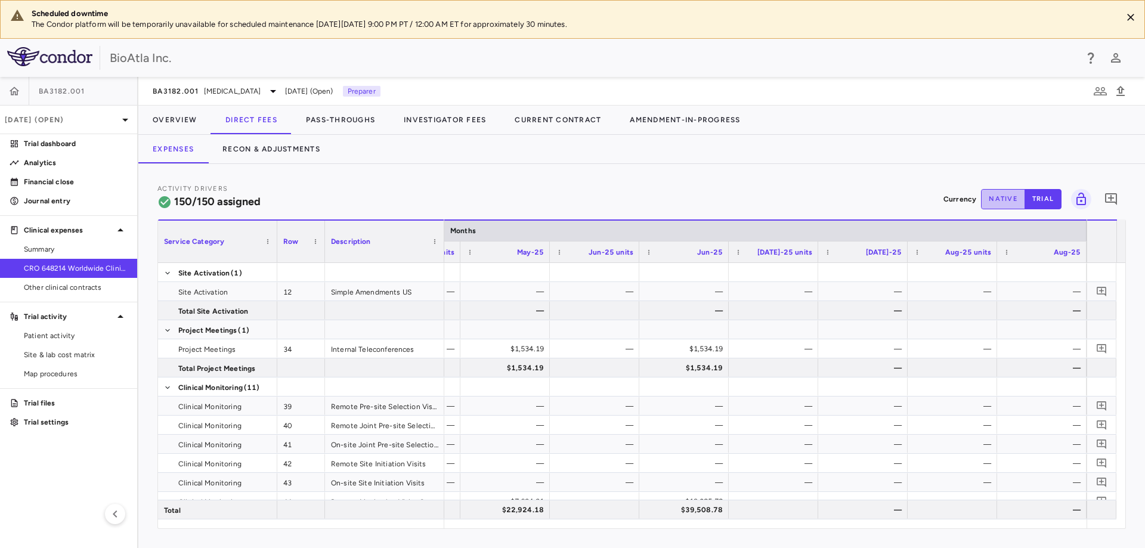
click at [1002, 195] on button "native" at bounding box center [1003, 199] width 44 height 20
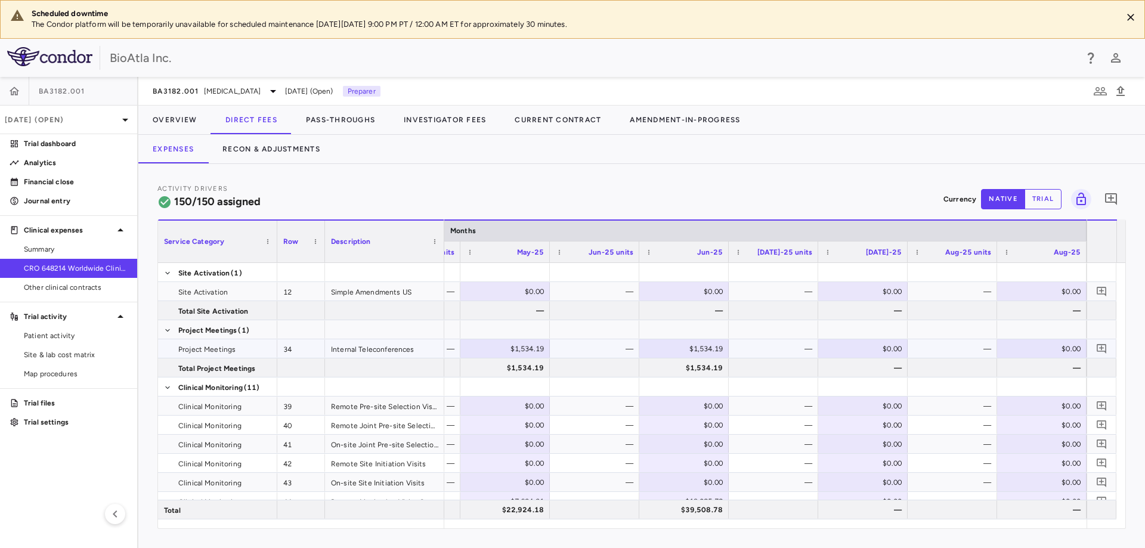
click at [848, 352] on div "$0.00" at bounding box center [865, 348] width 73 height 19
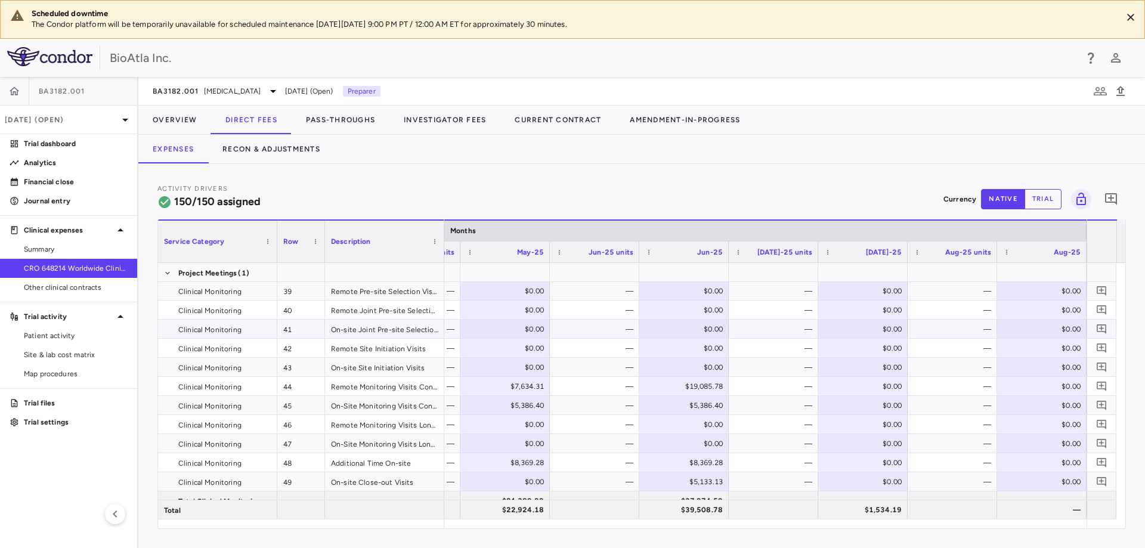
scroll to position [125, 0]
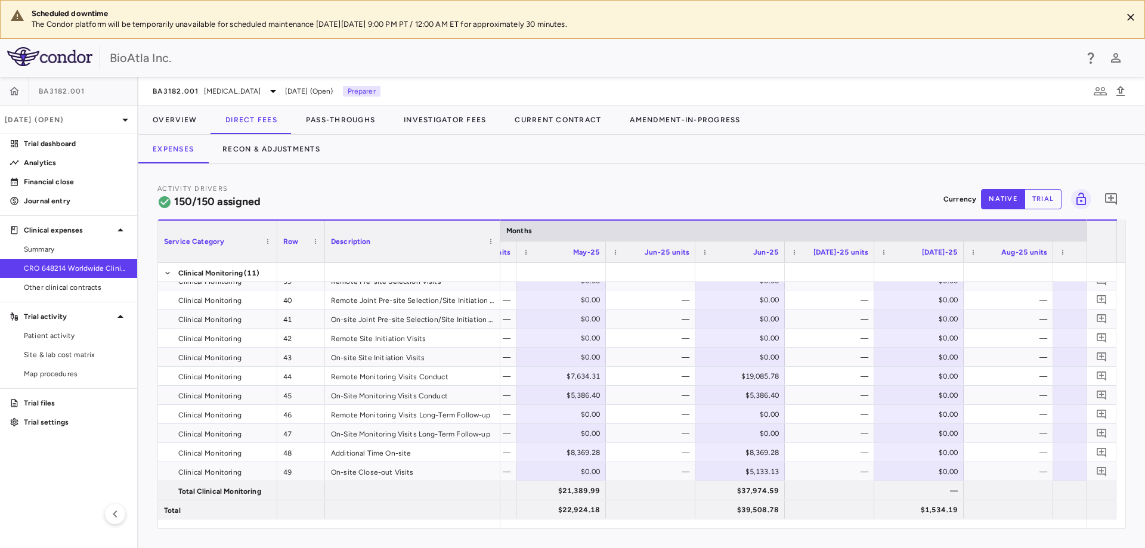
drag, startPoint x: 443, startPoint y: 234, endPoint x: 499, endPoint y: 237, distance: 56.1
click at [499, 237] on div at bounding box center [499, 242] width 5 height 42
click at [901, 381] on div "$0.00" at bounding box center [921, 376] width 73 height 19
click at [924, 453] on div "$0.00" at bounding box center [921, 452] width 73 height 19
click at [263, 148] on button "Recon & Adjustments" at bounding box center [271, 149] width 126 height 29
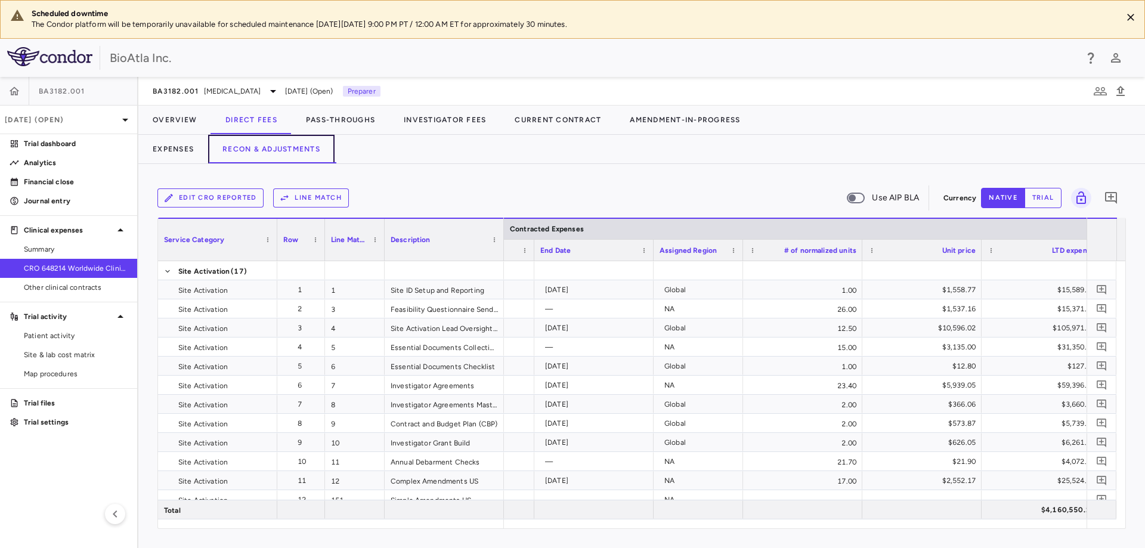
scroll to position [0, 634]
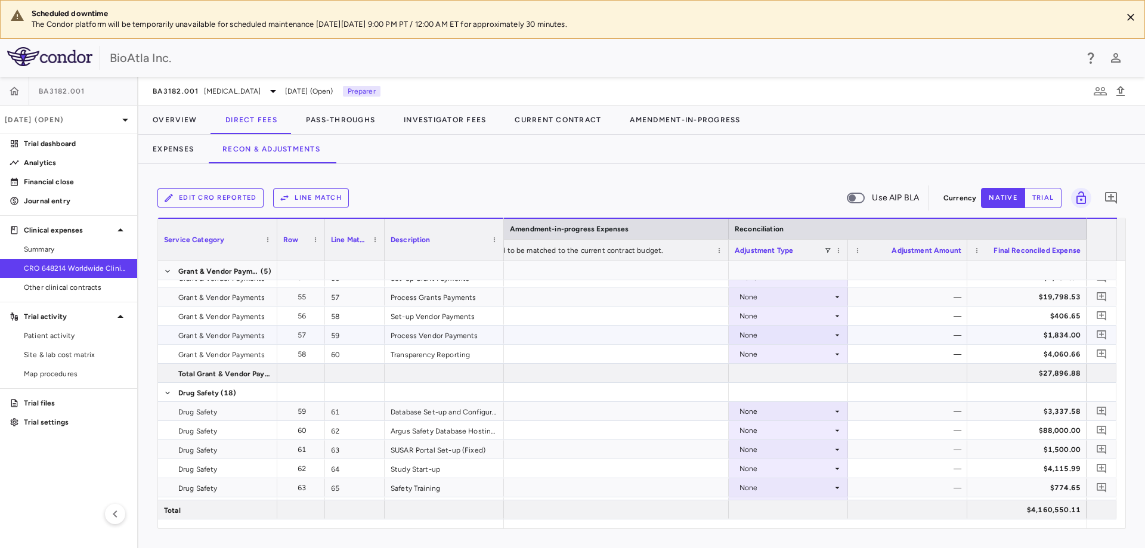
click at [838, 334] on icon at bounding box center [837, 335] width 4 height 2
drag, startPoint x: 1009, startPoint y: 525, endPoint x: 952, endPoint y: 526, distance: 57.2
click at [953, 526] on div at bounding box center [572, 274] width 1145 height 548
click at [284, 145] on button "Recon & Adjustments" at bounding box center [271, 149] width 126 height 29
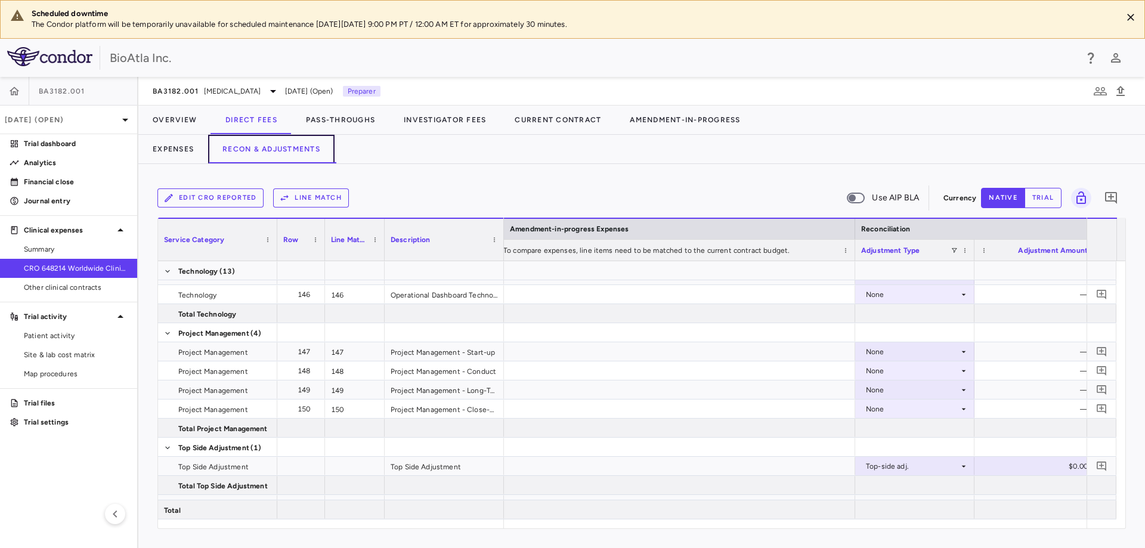
scroll to position [0, 1418]
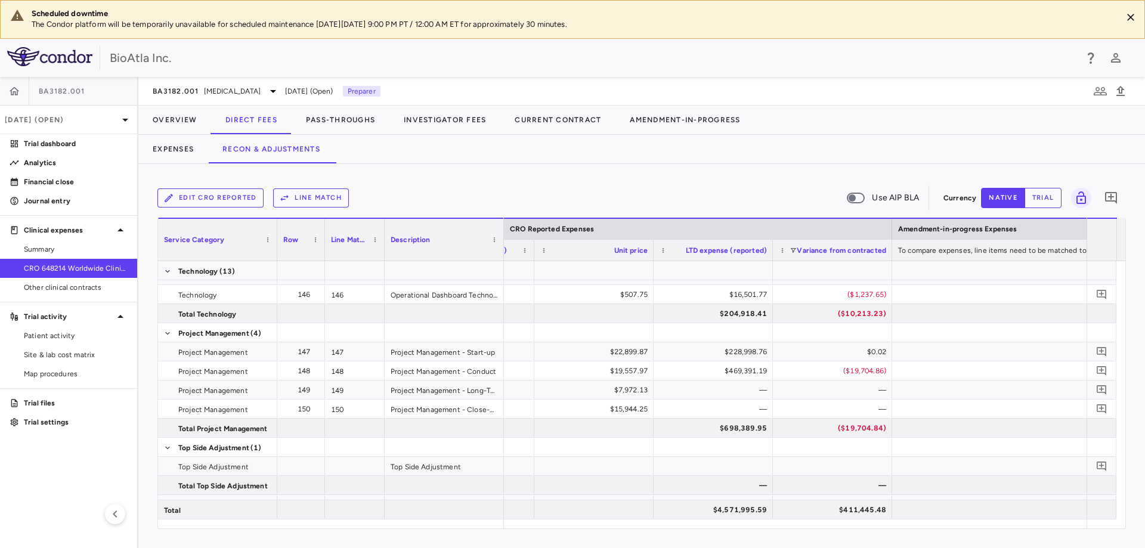
click at [1047, 194] on button "trial" at bounding box center [1042, 198] width 37 height 20
click at [997, 197] on button "native" at bounding box center [1003, 198] width 44 height 20
click at [1041, 196] on button "trial" at bounding box center [1042, 198] width 37 height 20
click at [1016, 200] on button "native" at bounding box center [1003, 198] width 44 height 20
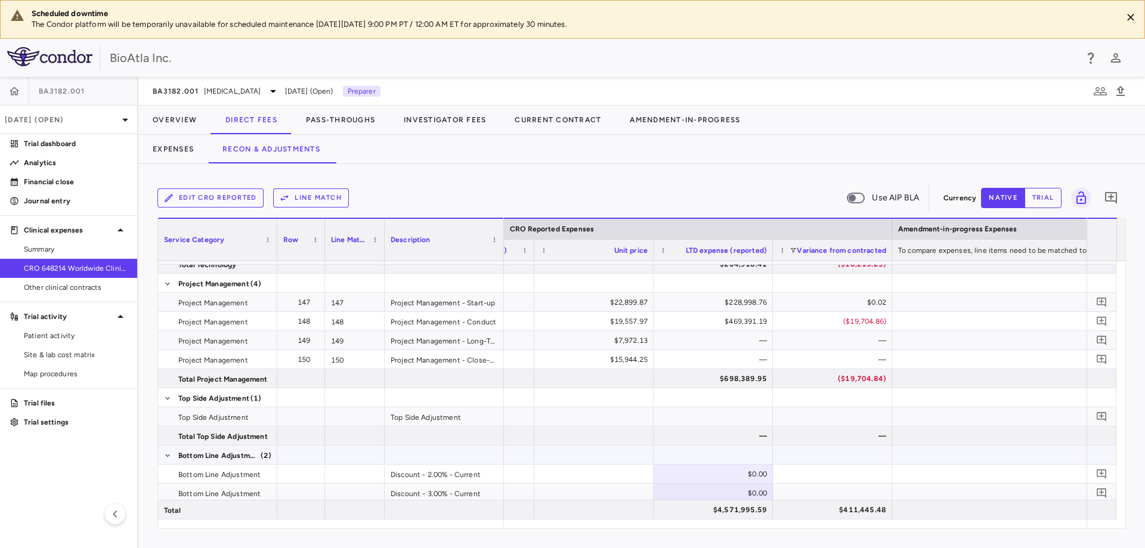
scroll to position [3290, 0]
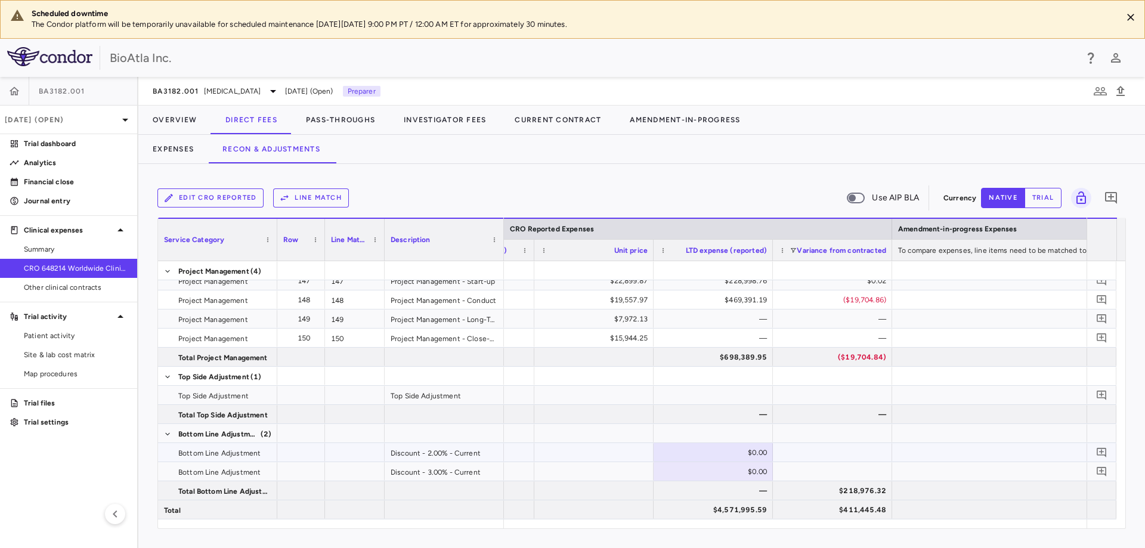
click at [717, 449] on div "$0.00" at bounding box center [715, 452] width 103 height 19
click at [727, 453] on div "$91,439.91" at bounding box center [715, 452] width 103 height 19
click at [720, 454] on input "********" at bounding box center [722, 454] width 100 height 20
type input "*********"
click at [711, 470] on div "$137,159.87" at bounding box center [715, 471] width 103 height 19
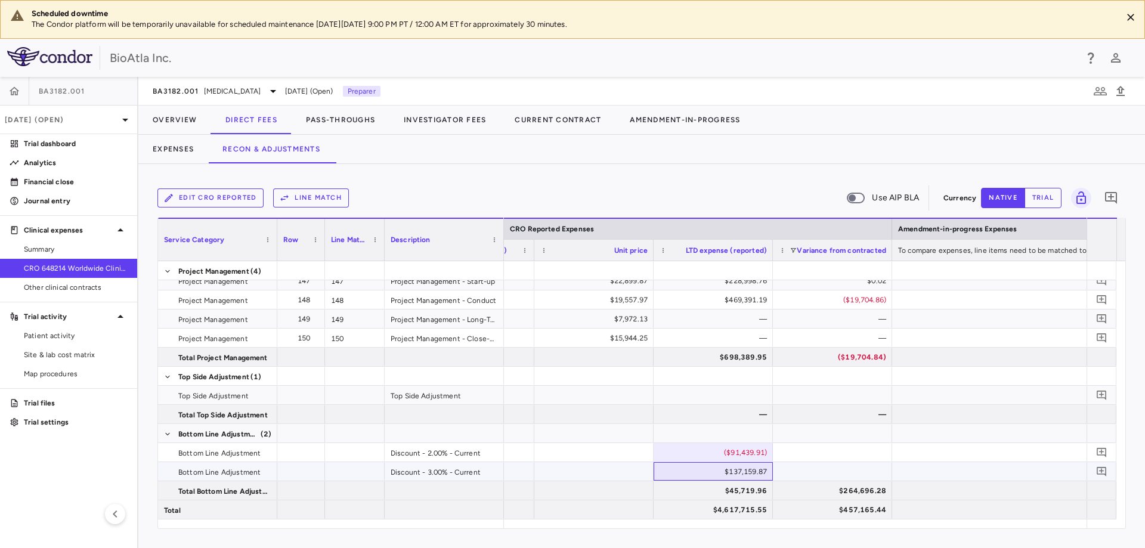
click at [723, 468] on div "$137,159.87" at bounding box center [715, 471] width 103 height 19
click at [717, 469] on input "*********" at bounding box center [722, 473] width 100 height 20
type input "**********"
click at [813, 469] on div at bounding box center [832, 471] width 119 height 18
click at [1000, 484] on div at bounding box center [1071, 490] width 358 height 18
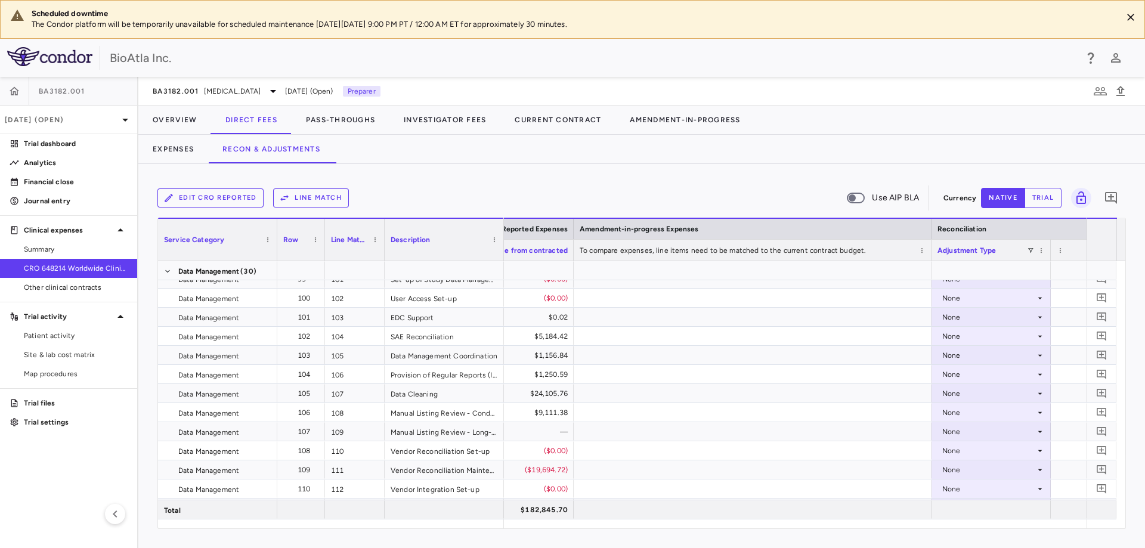
scroll to position [0, 1657]
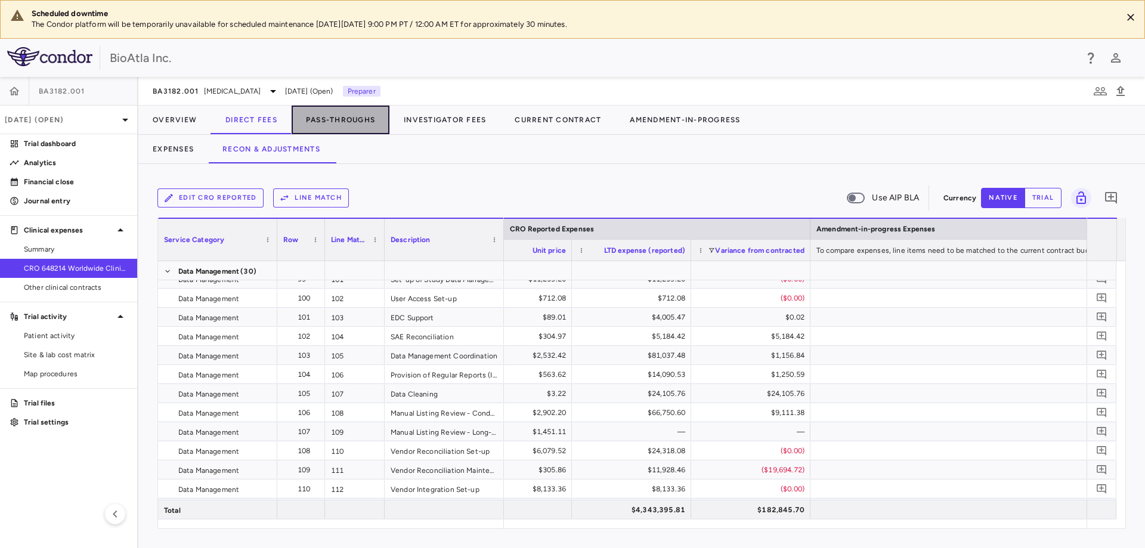
click at [350, 120] on button "Pass-Throughs" at bounding box center [341, 120] width 98 height 29
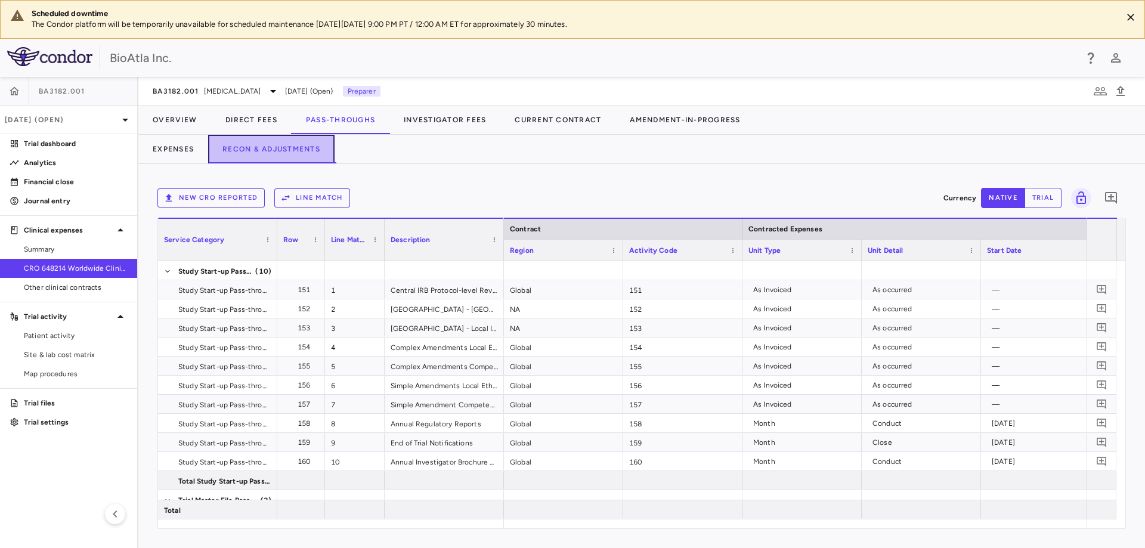
click at [309, 151] on button "Recon & Adjustments" at bounding box center [271, 149] width 126 height 29
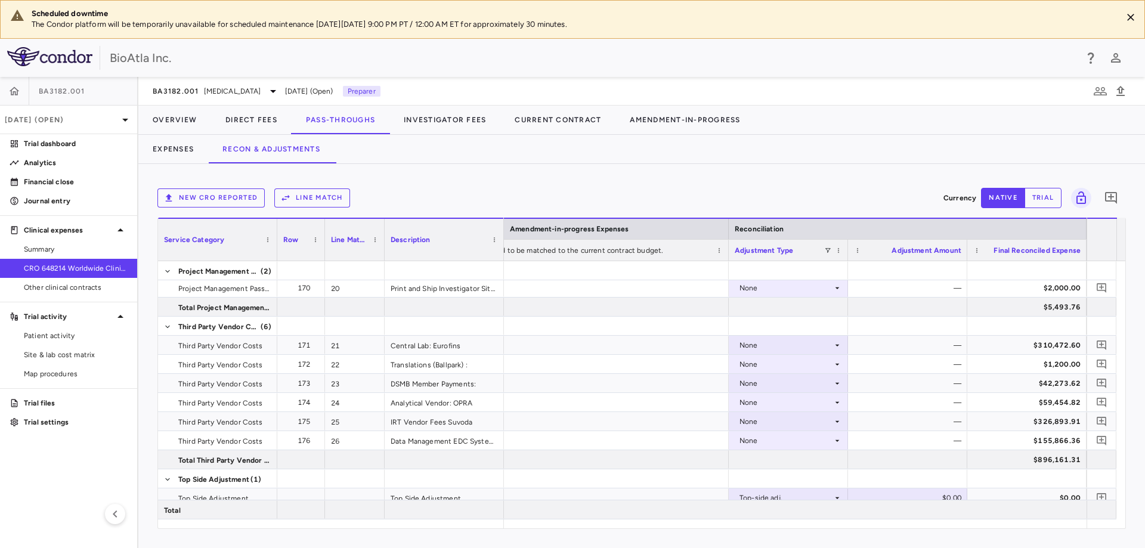
drag, startPoint x: 955, startPoint y: 529, endPoint x: 869, endPoint y: 519, distance: 86.5
click at [886, 529] on div "New CRO reported Line Match Currency native trial 0 Service Category Drag here …" at bounding box center [641, 356] width 1006 height 384
click at [840, 398] on icon at bounding box center [837, 403] width 10 height 10
click at [802, 445] on div "CRO Reported" at bounding box center [781, 443] width 57 height 11
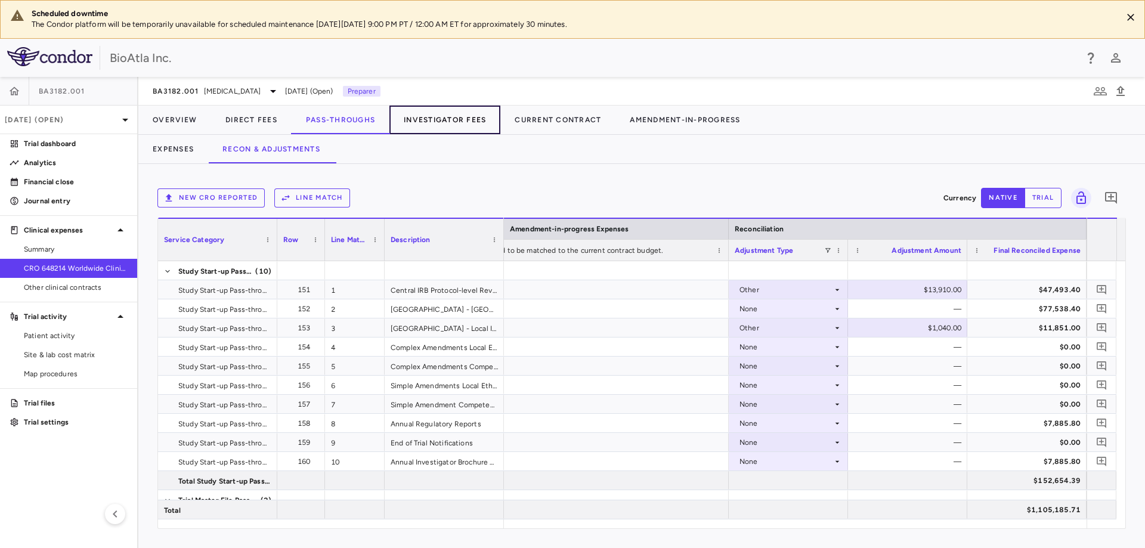
click at [454, 126] on button "Investigator Fees" at bounding box center [444, 120] width 111 height 29
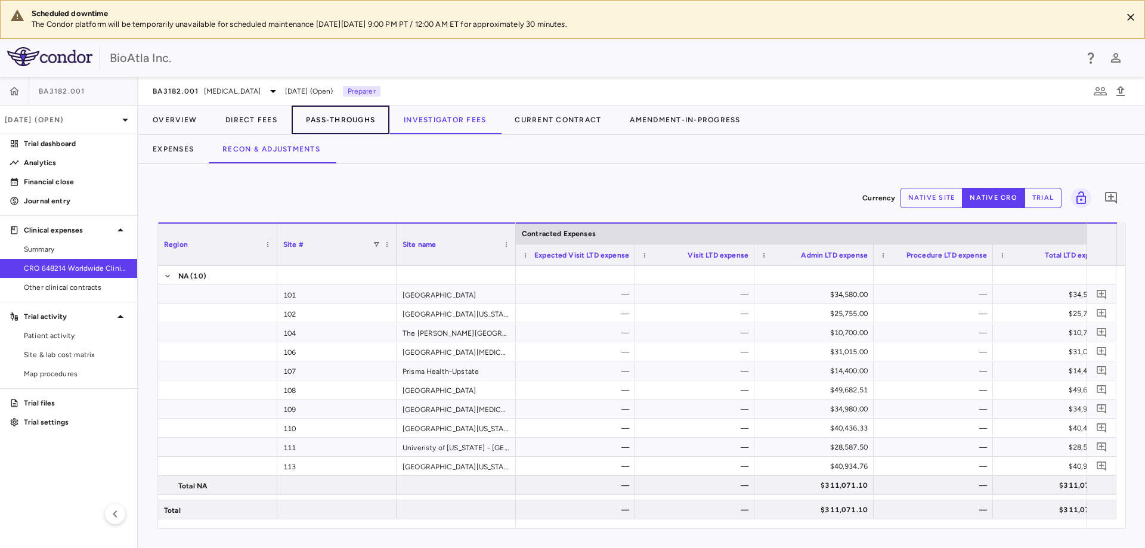
click at [335, 122] on button "Pass-Throughs" at bounding box center [341, 120] width 98 height 29
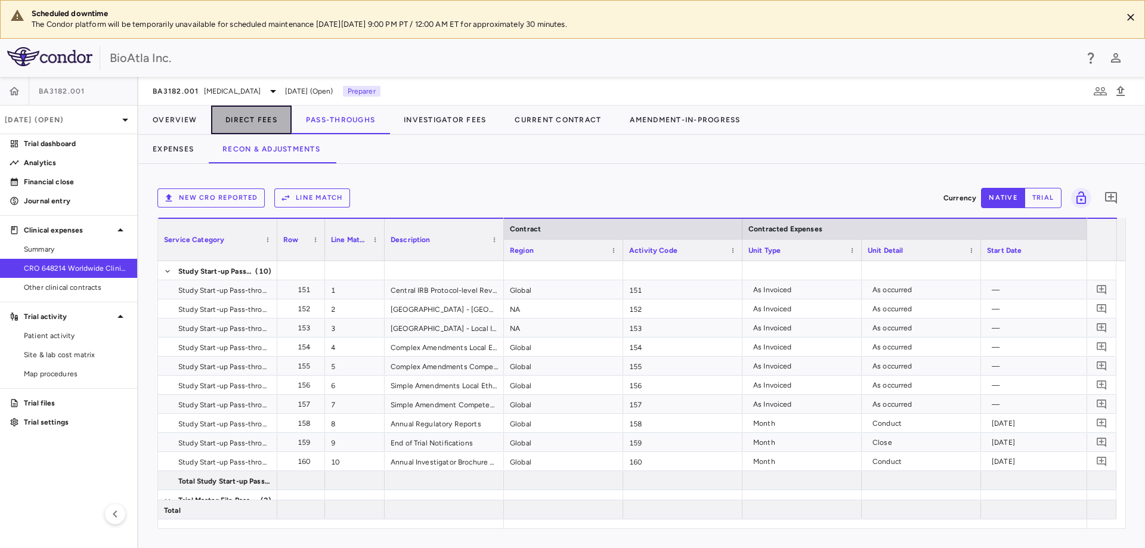
click at [259, 119] on button "Direct Fees" at bounding box center [251, 120] width 80 height 29
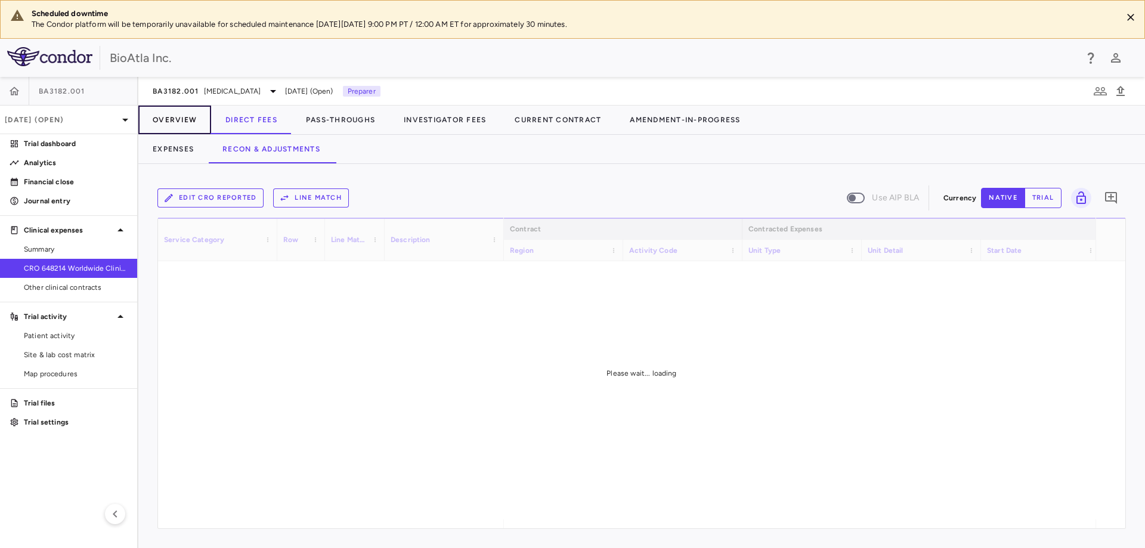
click at [168, 123] on button "Overview" at bounding box center [174, 120] width 73 height 29
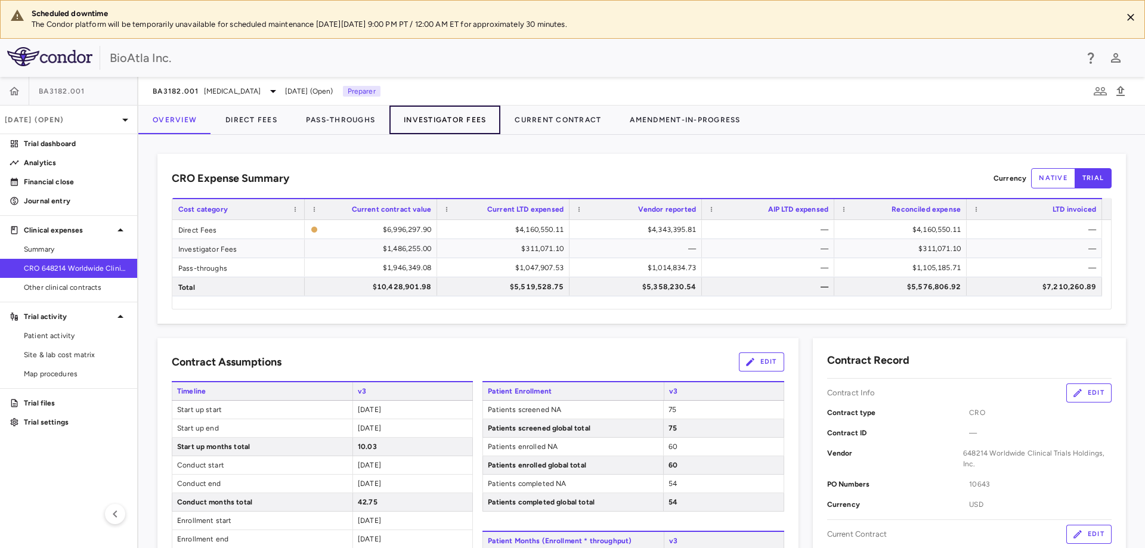
click at [445, 115] on button "Investigator Fees" at bounding box center [444, 120] width 111 height 29
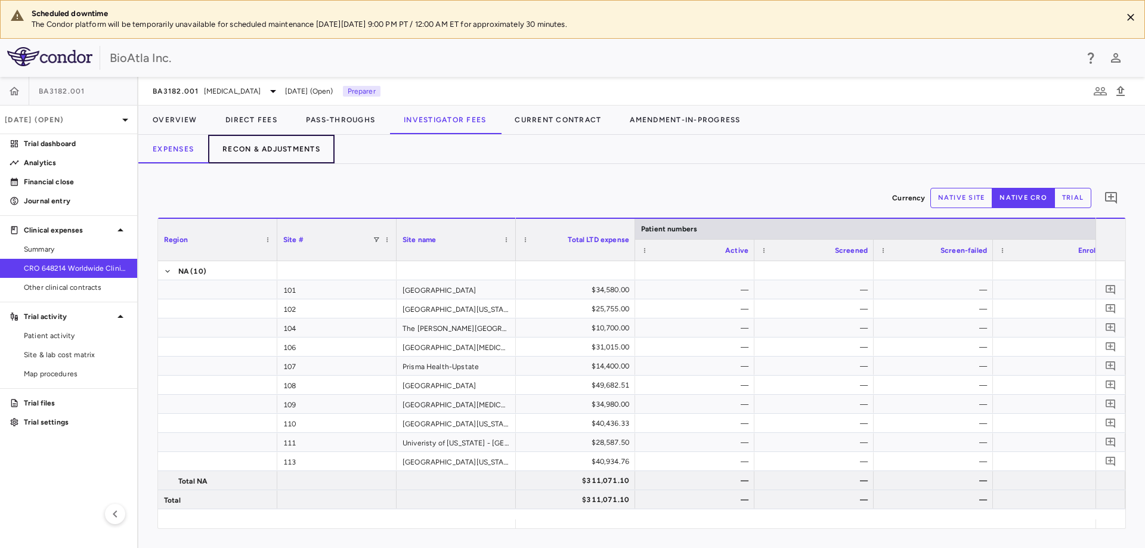
click at [238, 150] on button "Recon & Adjustments" at bounding box center [271, 149] width 126 height 29
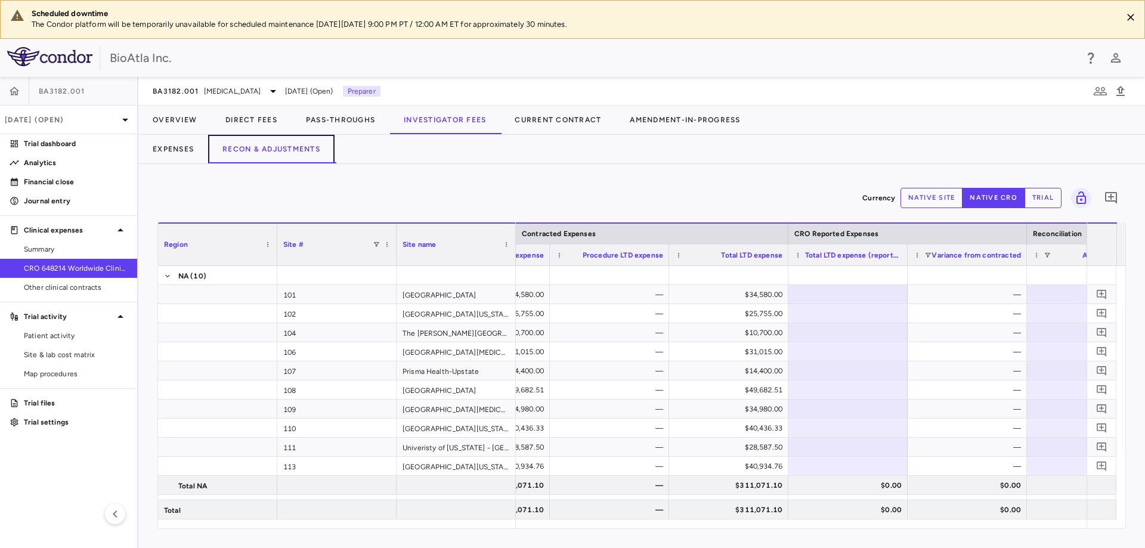
scroll to position [0, 419]
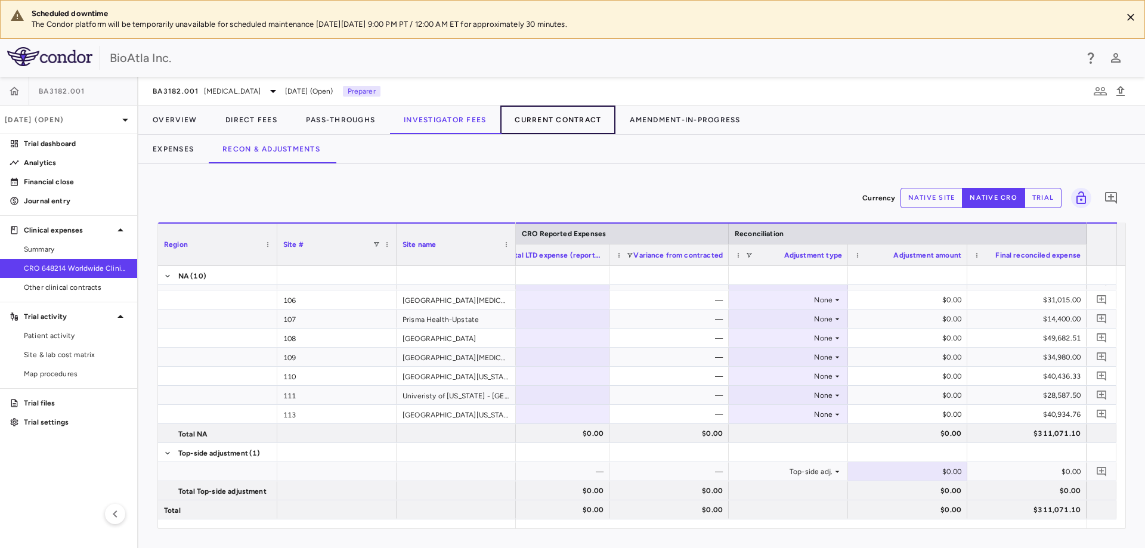
click at [558, 120] on button "Current Contract" at bounding box center [557, 120] width 115 height 29
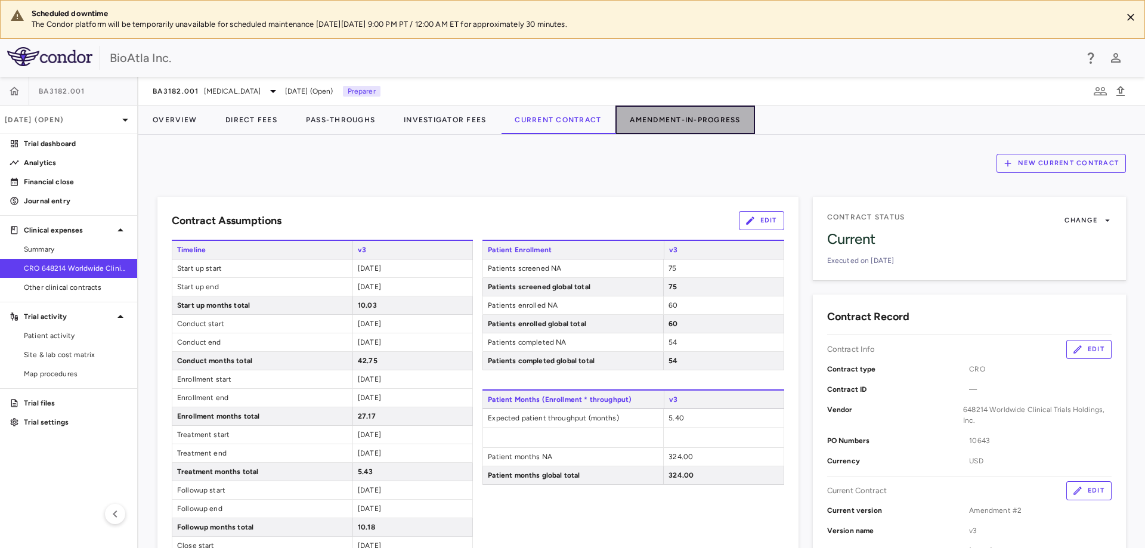
click at [660, 121] on button "Amendment-In-Progress" at bounding box center [684, 120] width 139 height 29
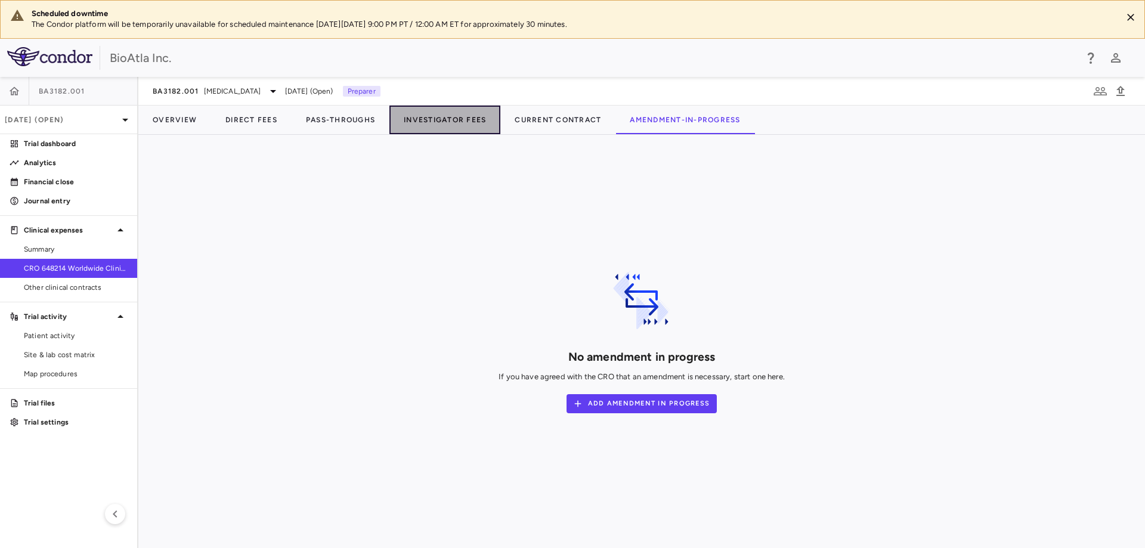
click at [445, 125] on button "Investigator Fees" at bounding box center [444, 120] width 111 height 29
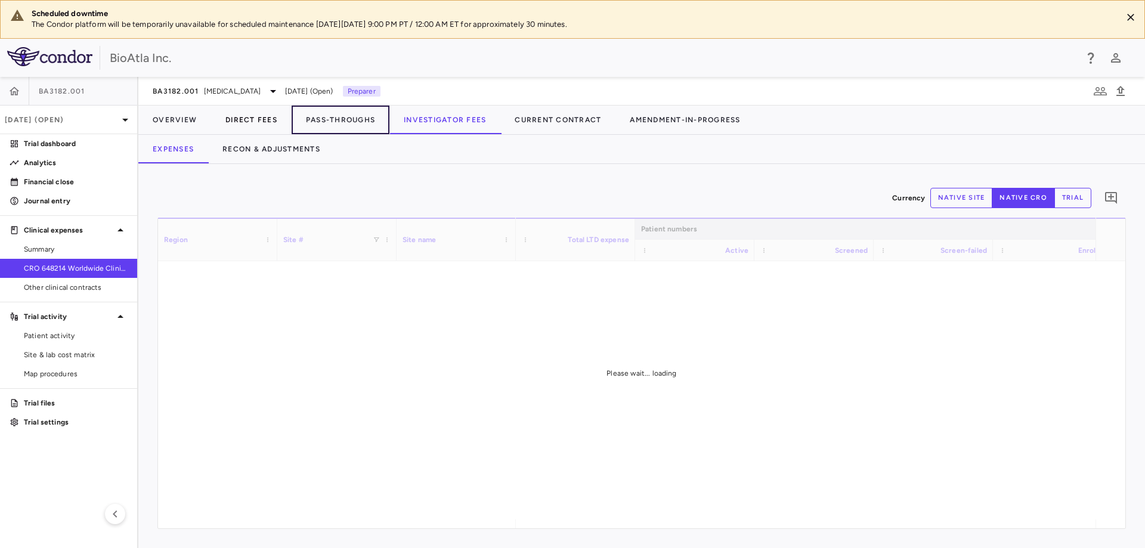
drag, startPoint x: 348, startPoint y: 122, endPoint x: 255, endPoint y: 122, distance: 93.0
click at [344, 122] on button "Pass-Throughs" at bounding box center [341, 120] width 98 height 29
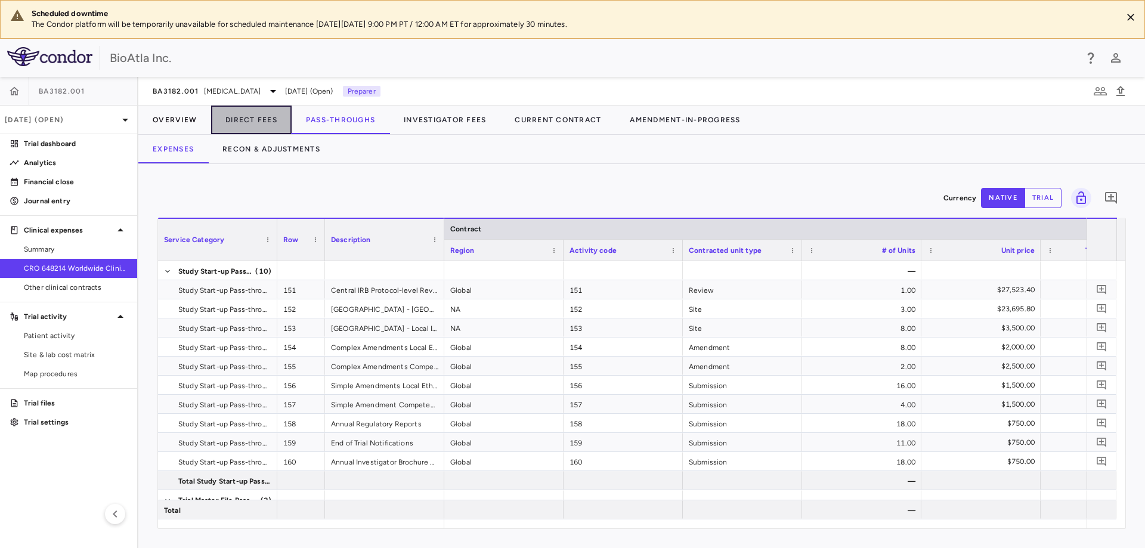
drag, startPoint x: 255, startPoint y: 122, endPoint x: 173, endPoint y: 122, distance: 81.7
click at [254, 122] on button "Direct Fees" at bounding box center [251, 120] width 80 height 29
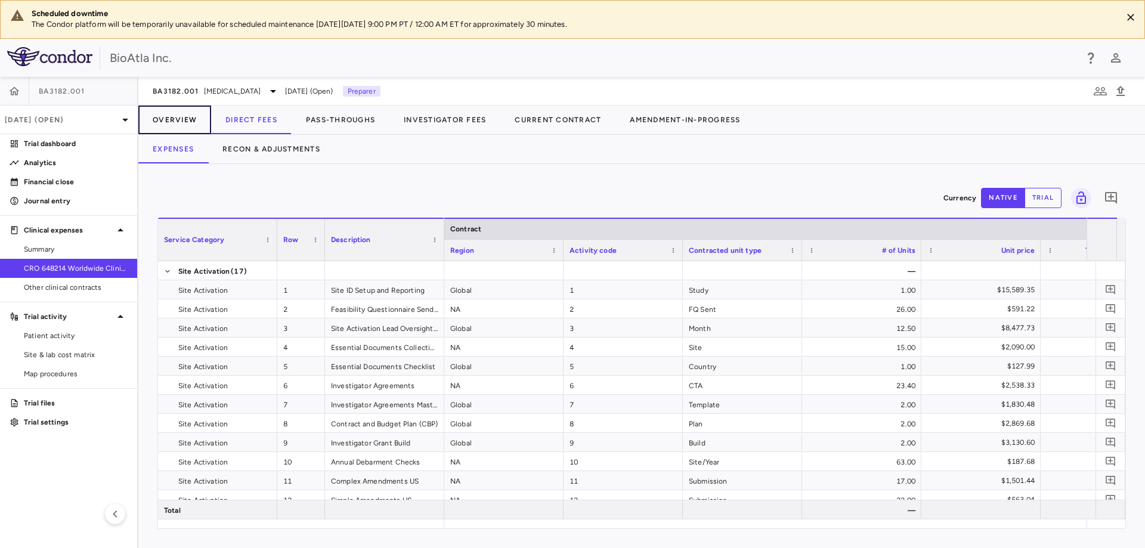
click at [173, 121] on button "Overview" at bounding box center [174, 120] width 73 height 29
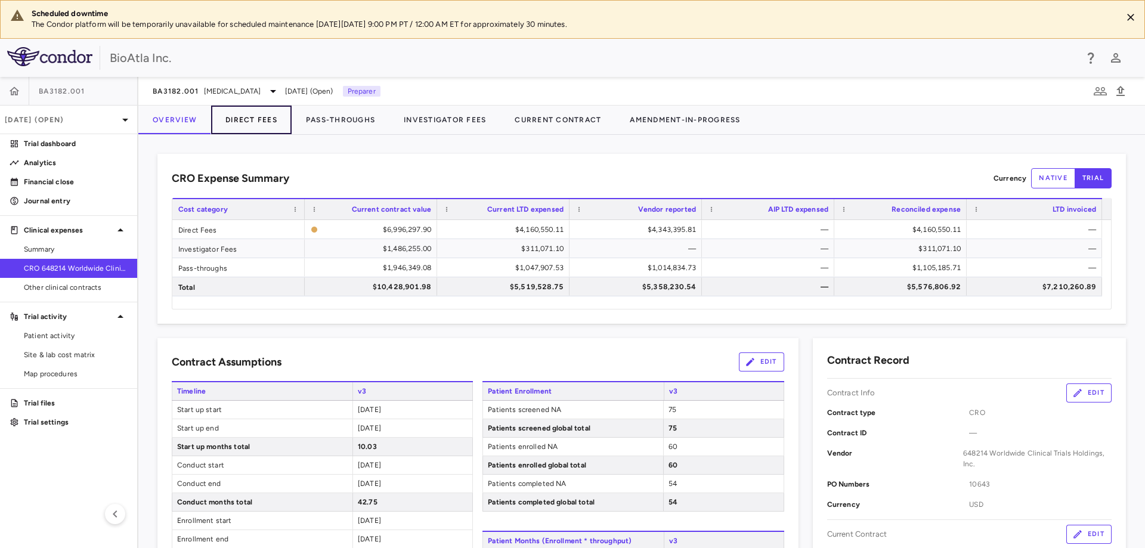
click at [255, 120] on button "Direct Fees" at bounding box center [251, 120] width 80 height 29
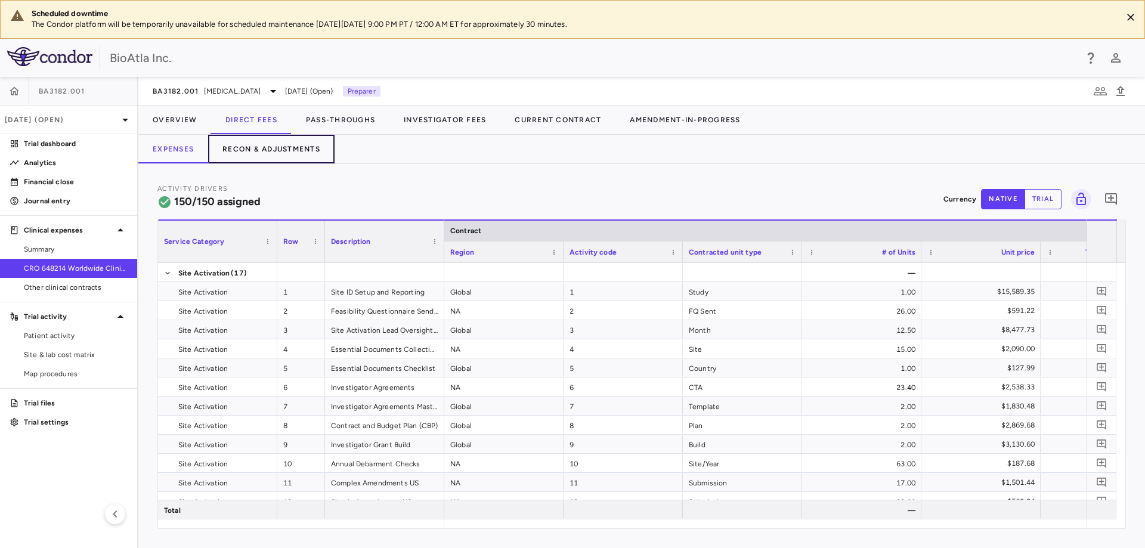
click at [286, 147] on button "Recon & Adjustments" at bounding box center [271, 149] width 126 height 29
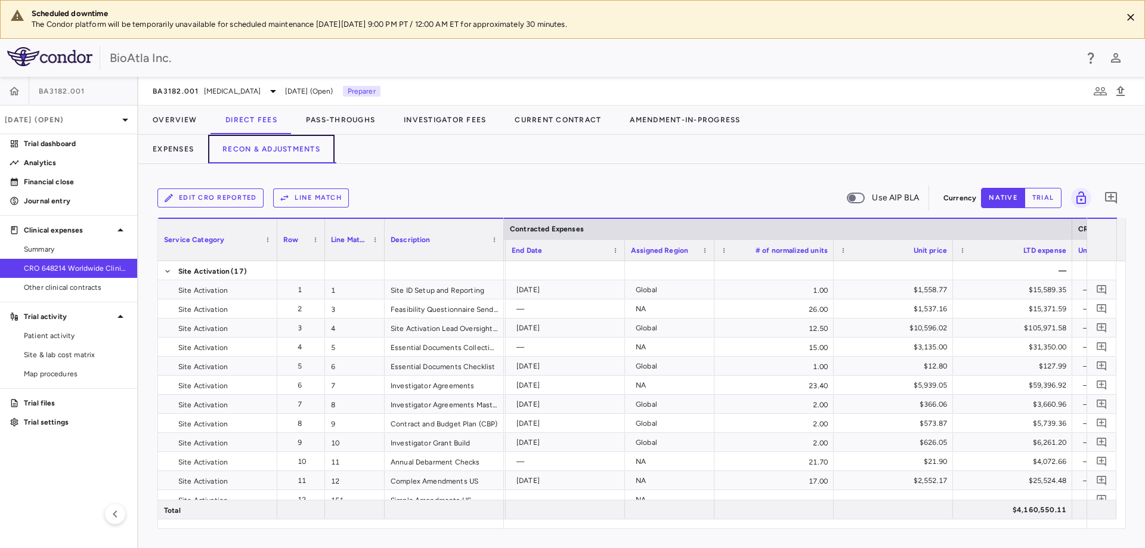
scroll to position [0, 613]
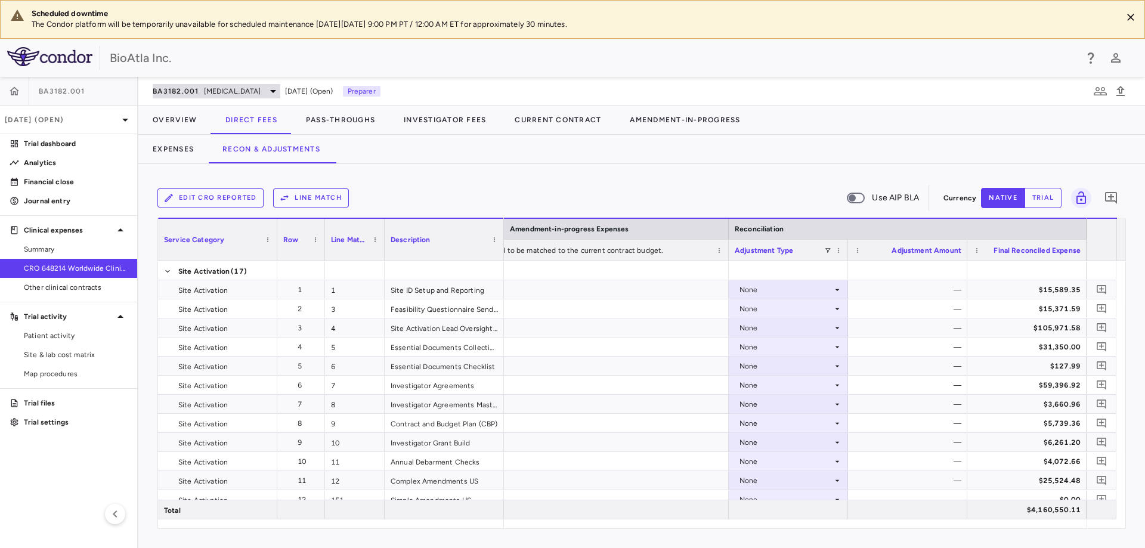
click at [269, 88] on icon at bounding box center [273, 91] width 14 height 14
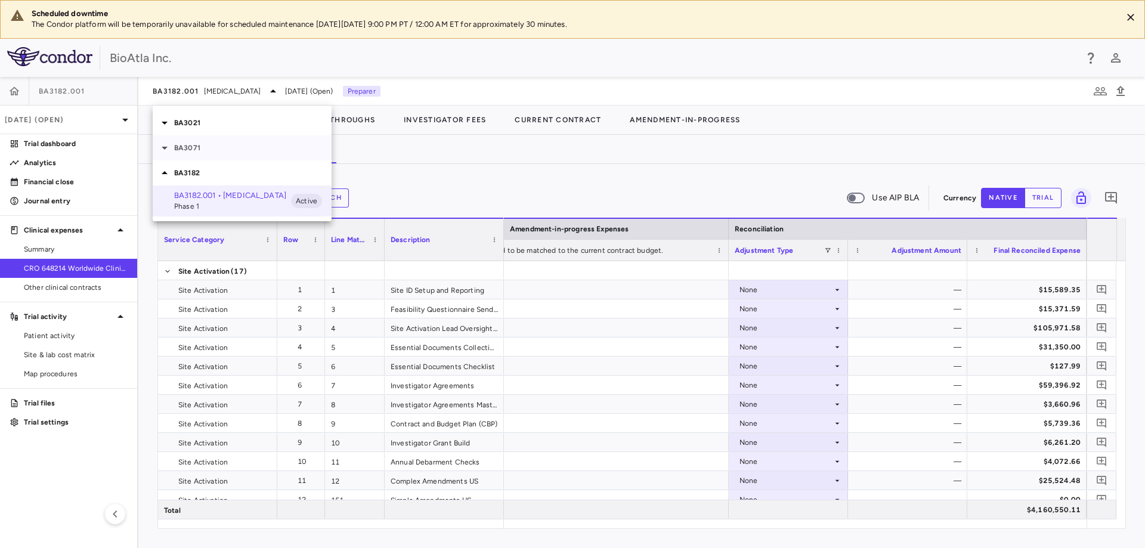
click at [181, 149] on p "BA3071" at bounding box center [252, 147] width 157 height 11
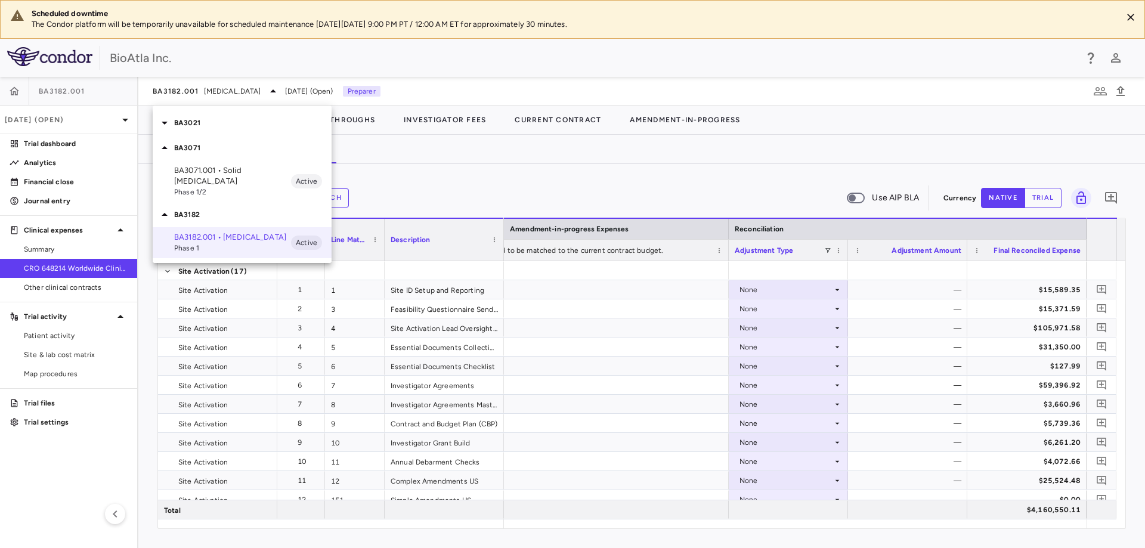
click at [178, 187] on span "Phase 1/2" at bounding box center [232, 192] width 117 height 11
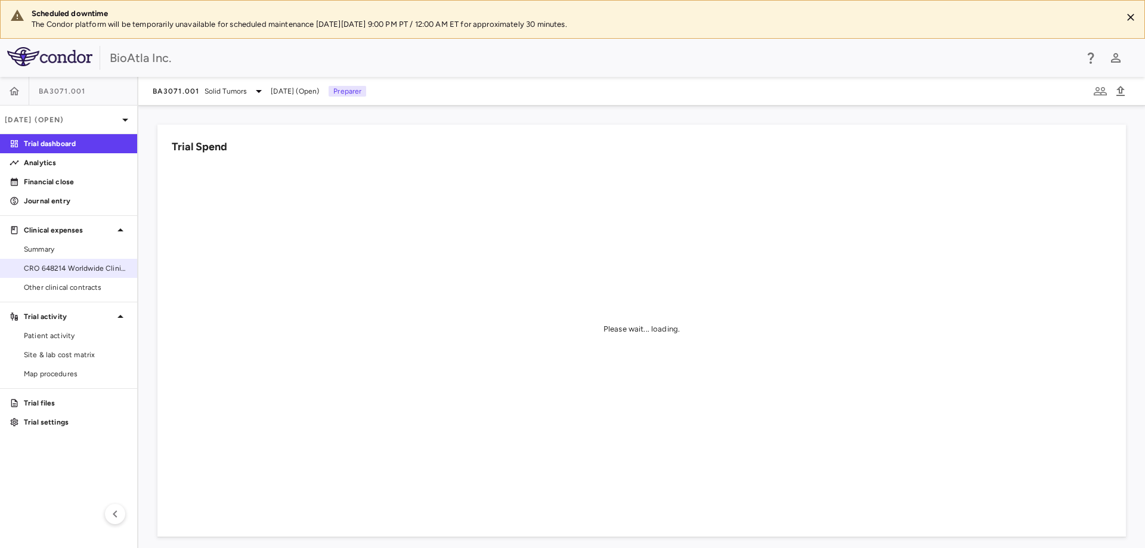
click at [66, 269] on span "CRO 648214 Worldwide Clinical Trials Holdings, Inc." at bounding box center [76, 268] width 104 height 11
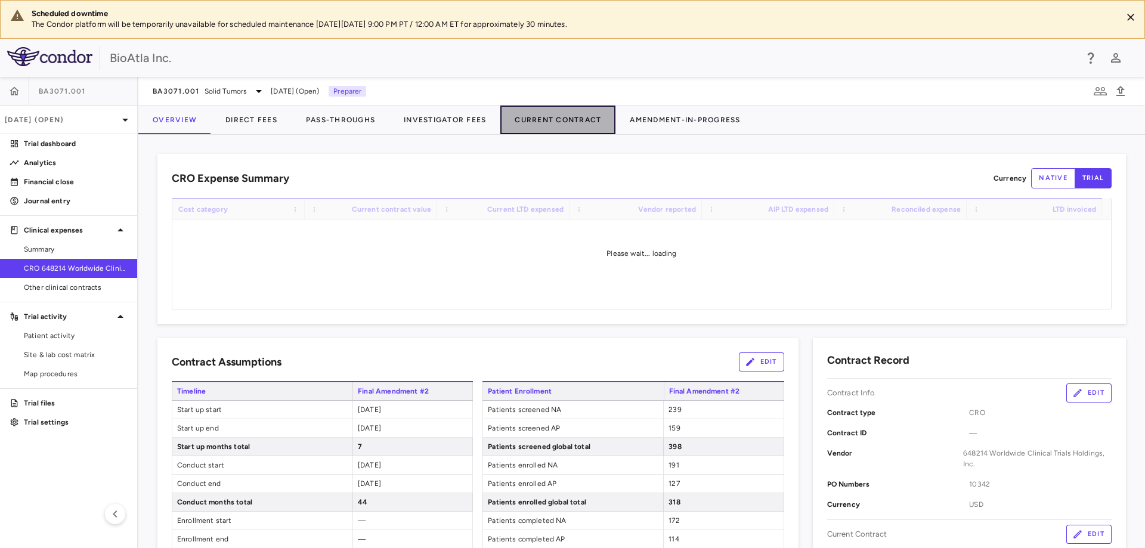
click at [566, 125] on button "Current Contract" at bounding box center [557, 120] width 115 height 29
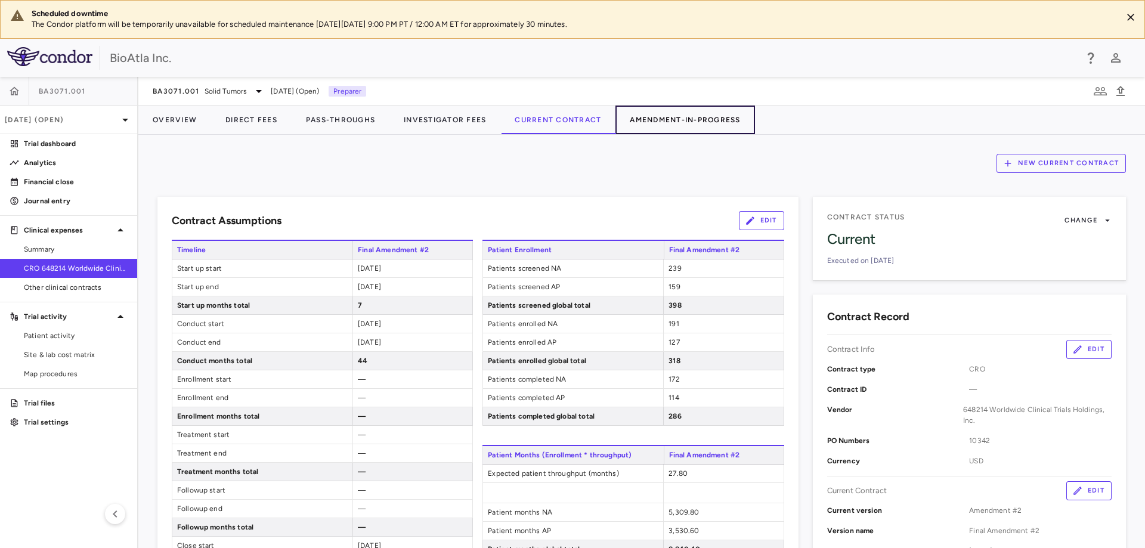
click at [653, 116] on button "Amendment-In-Progress" at bounding box center [684, 120] width 139 height 29
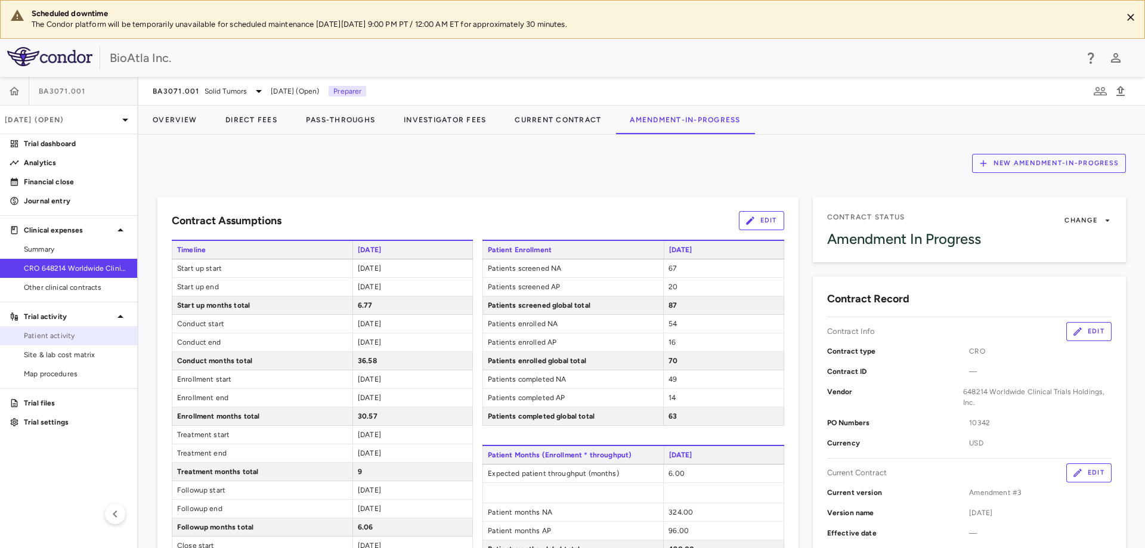
click at [33, 334] on span "Patient activity" at bounding box center [76, 335] width 104 height 11
